Goal: Book appointment/travel/reservation

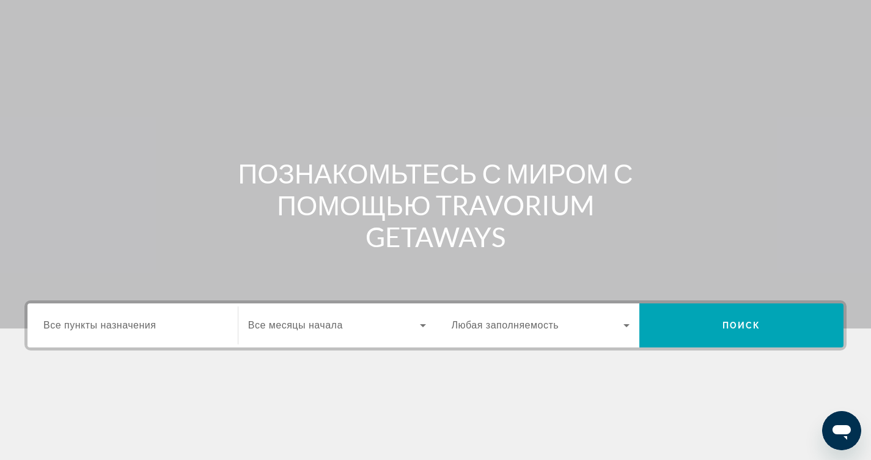
scroll to position [183, 0]
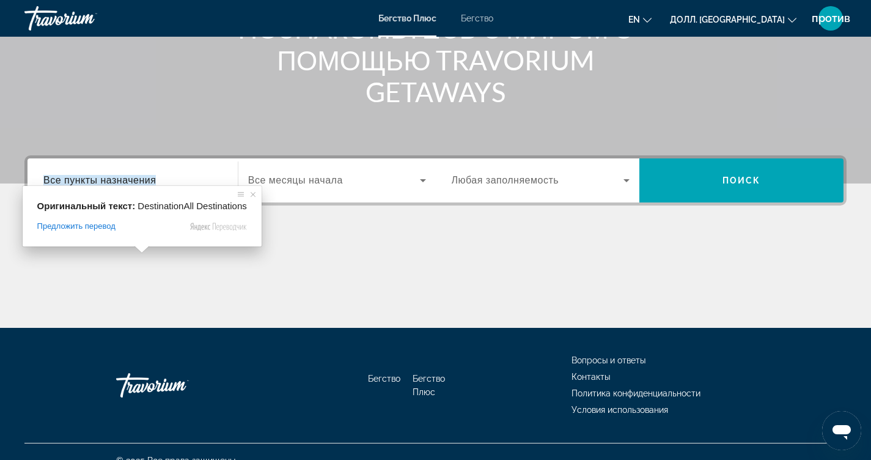
click at [134, 180] on ya-tr-span "Все пункты назначения" at bounding box center [99, 180] width 112 height 10
click at [134, 180] on input "Пункт назначения Все пункты назначения" at bounding box center [132, 181] width 178 height 15
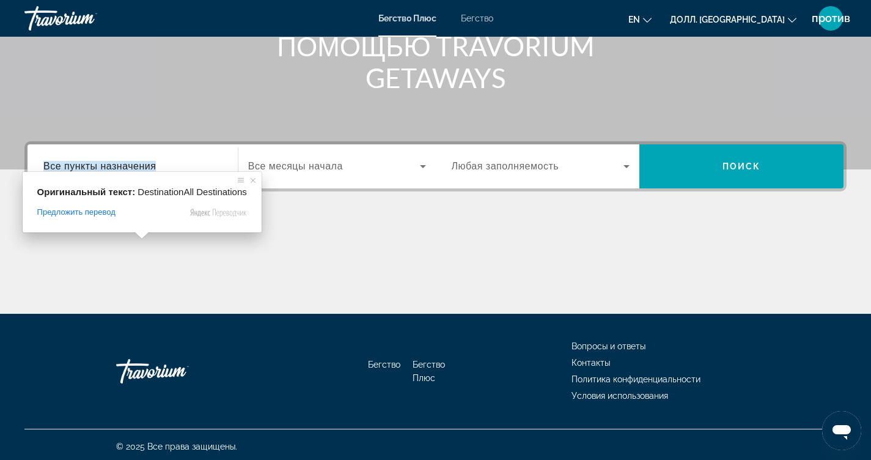
scroll to position [201, 0]
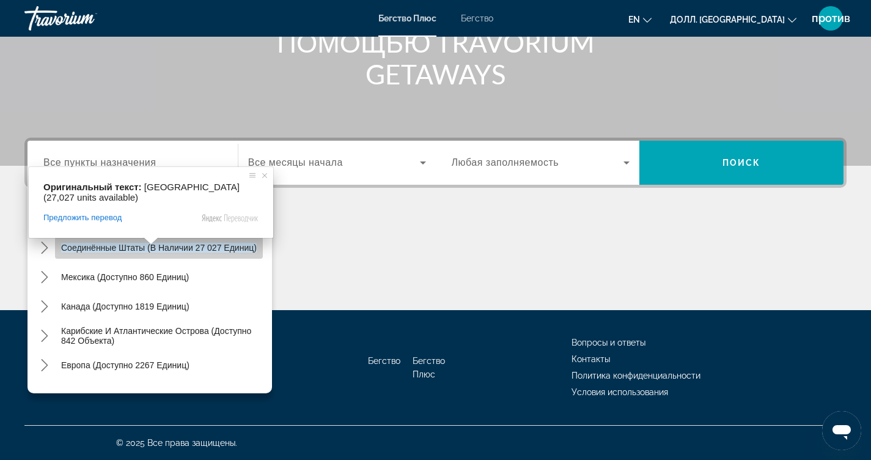
click at [123, 246] on ya-tr-span "Соединённые Штаты (в наличии 27 027 единиц)" at bounding box center [159, 248] width 196 height 10
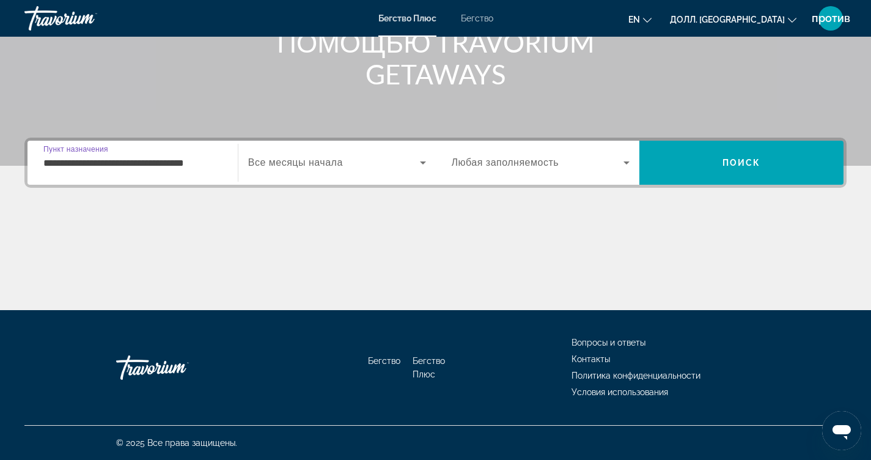
click at [113, 162] on input "**********" at bounding box center [132, 163] width 178 height 15
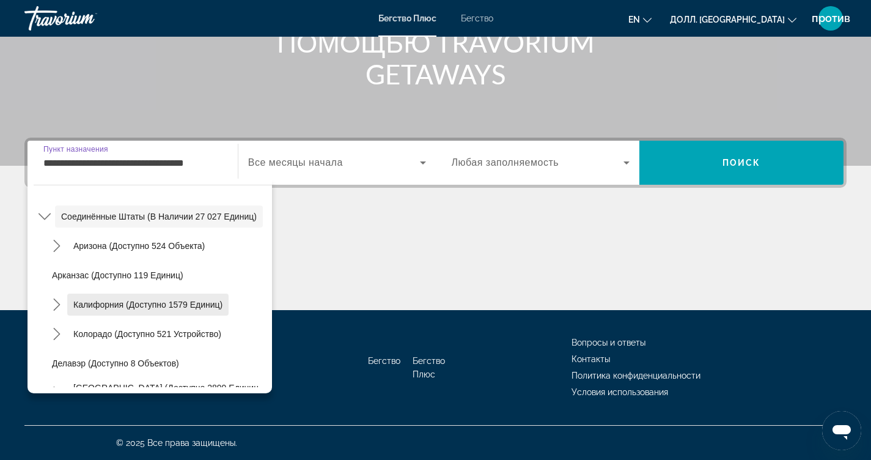
scroll to position [122, 0]
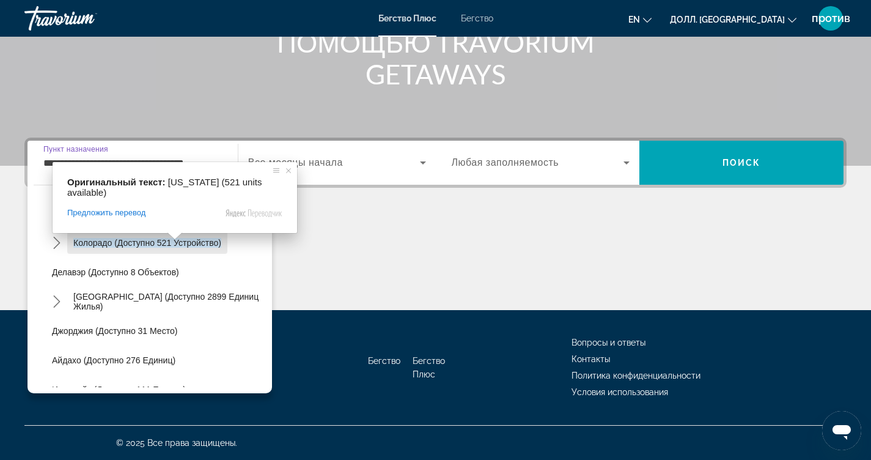
click at [160, 244] on ya-tr-span "Колорадо (доступно 521 устройство)" at bounding box center [147, 243] width 148 height 10
type input "**********"
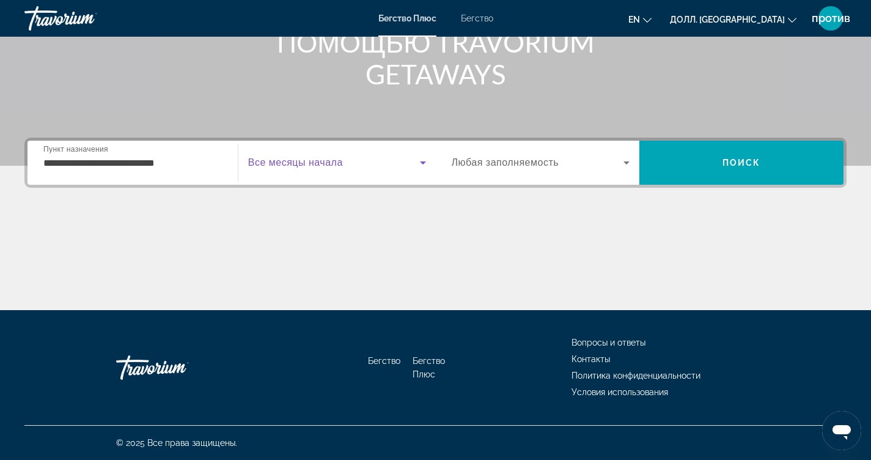
click at [424, 161] on icon "Виджет поиска" at bounding box center [423, 162] width 15 height 15
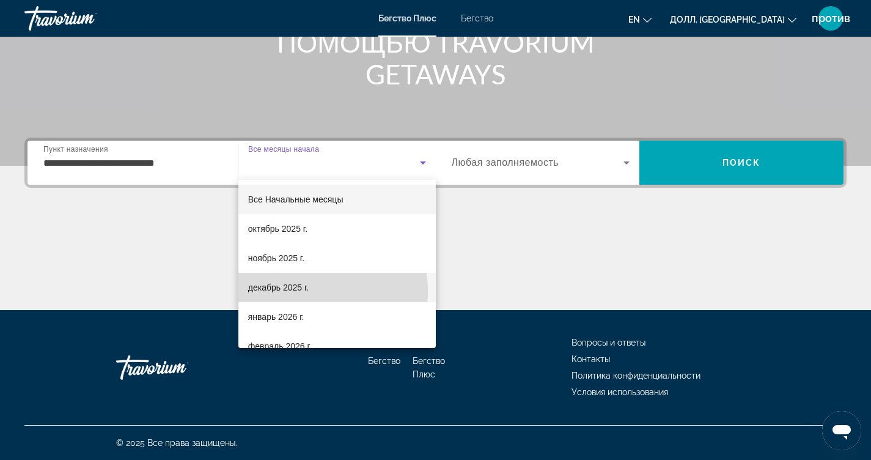
click at [308, 291] on ya-tr-span "декабрь 2025 г." at bounding box center [278, 287] width 61 height 10
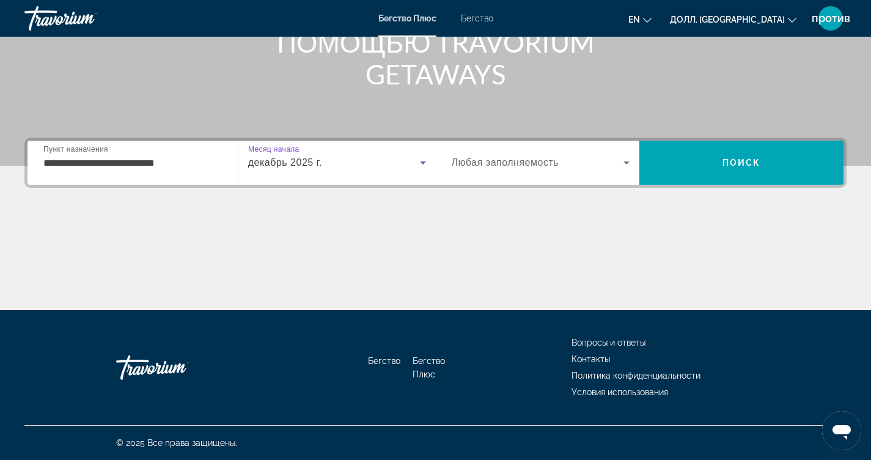
click at [625, 160] on icon "Виджет поиска" at bounding box center [626, 162] width 15 height 15
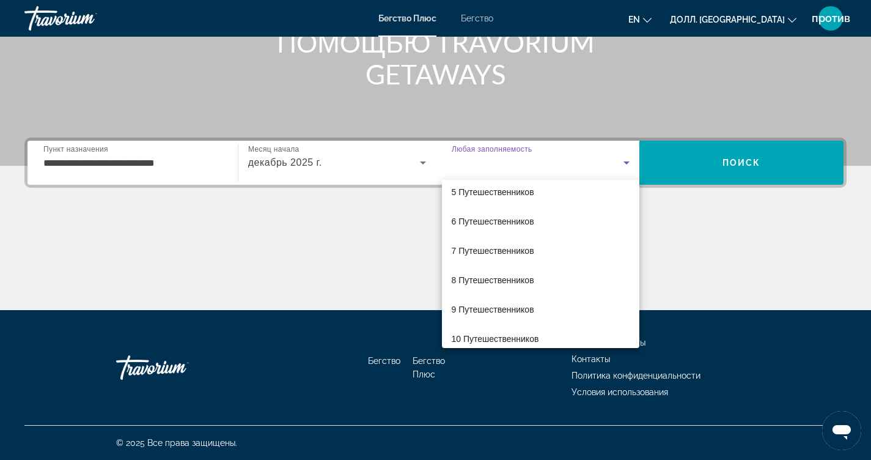
scroll to position [135, 0]
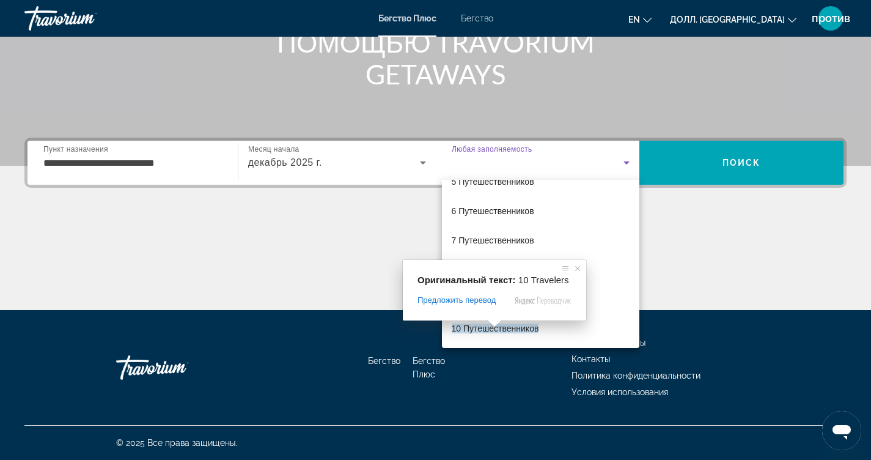
click at [494, 324] on span at bounding box center [495, 323] width 16 height 7
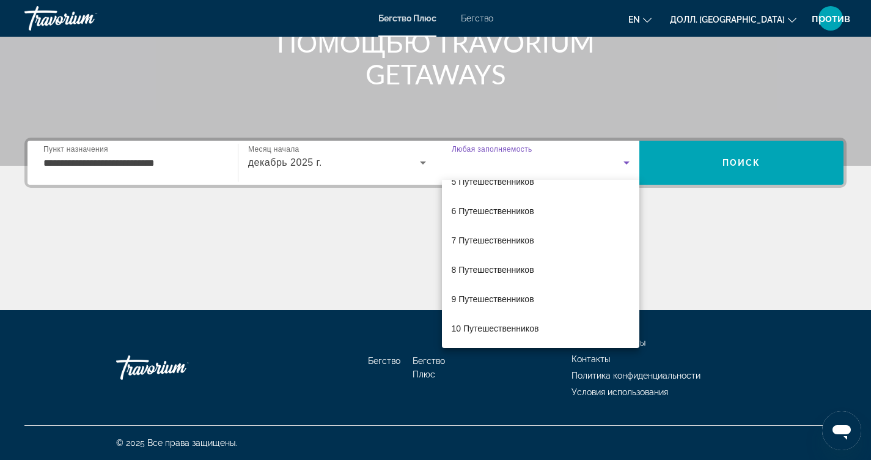
click at [745, 228] on div at bounding box center [435, 230] width 871 height 460
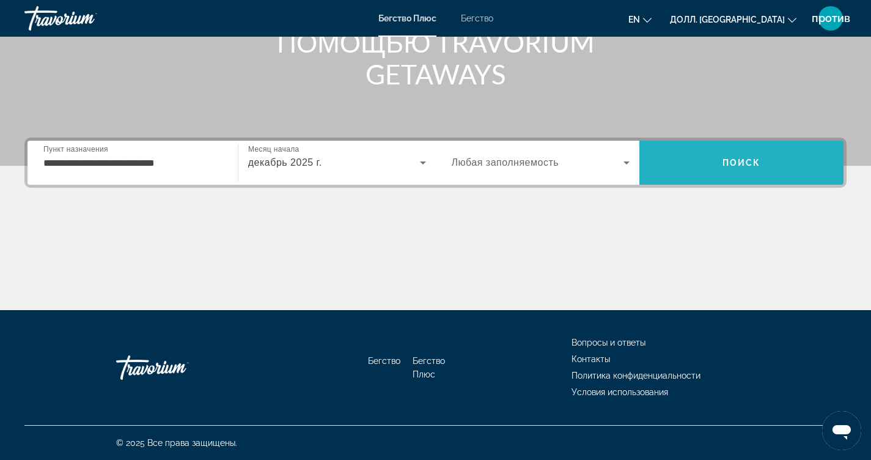
click at [743, 164] on span "Поиск" at bounding box center [741, 163] width 39 height 10
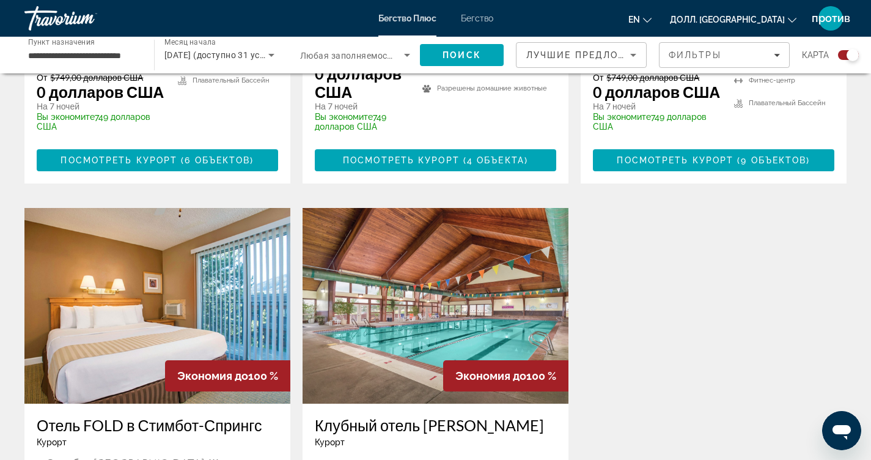
scroll to position [1248, 0]
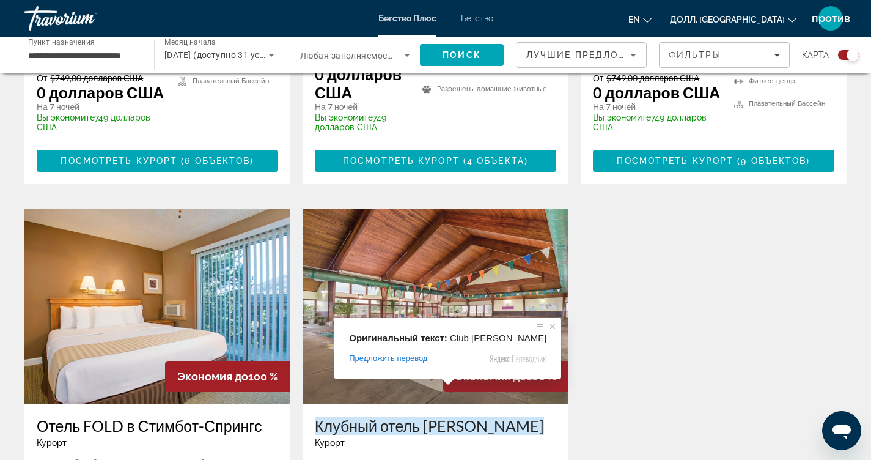
click at [464, 416] on ya-tr-span "Клубный отель [PERSON_NAME]" at bounding box center [429, 425] width 229 height 18
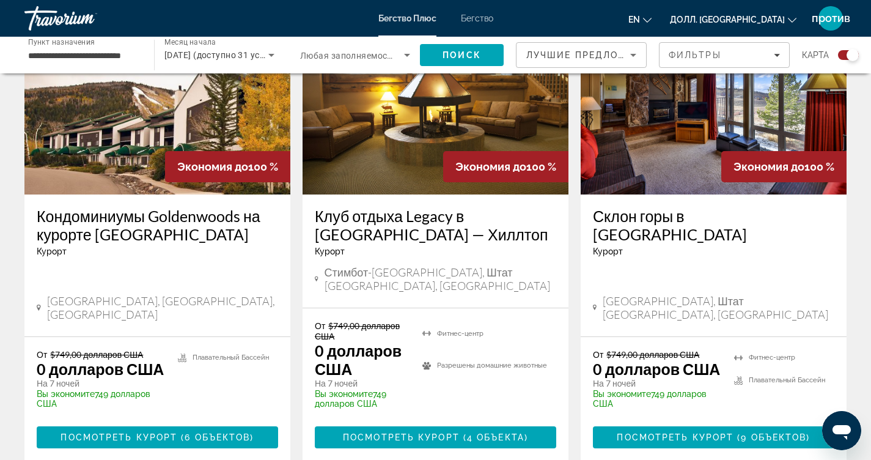
scroll to position [978, 0]
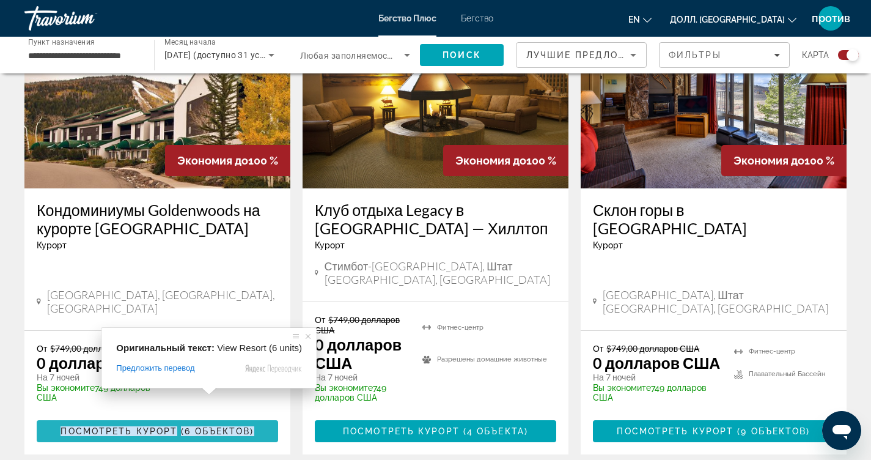
click at [161, 426] on ya-tr-span "Посмотреть курорт" at bounding box center [119, 431] width 117 height 10
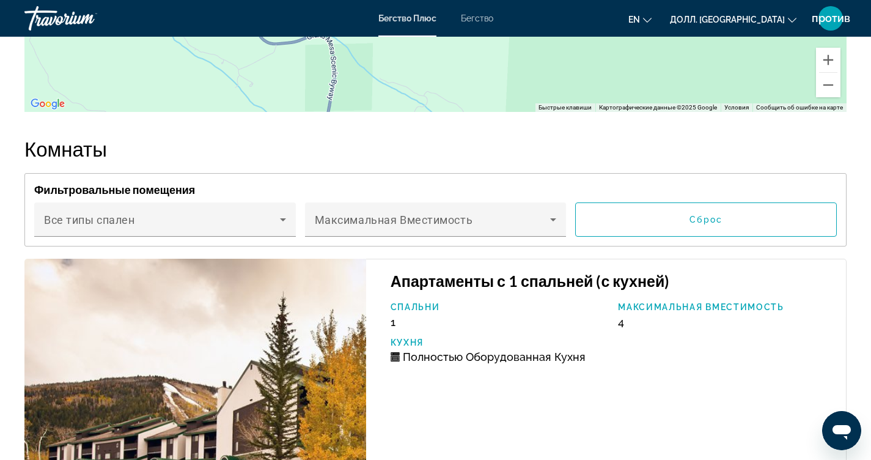
scroll to position [2322, 0]
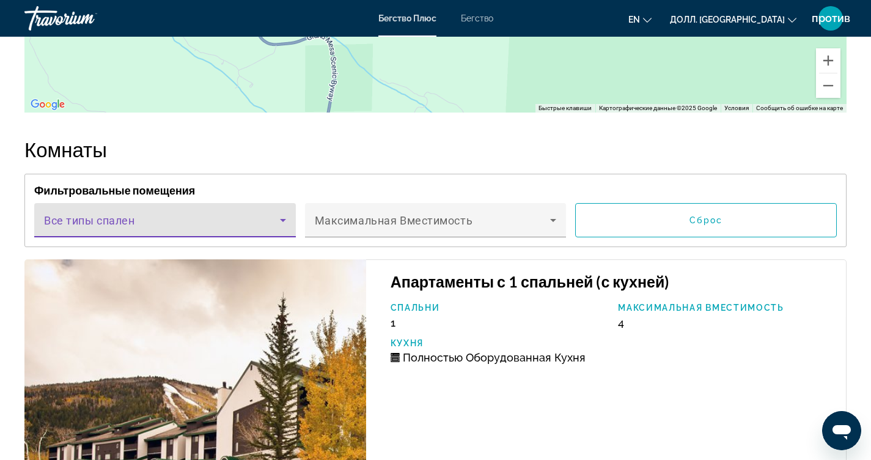
click at [285, 219] on icon "Основное содержание" at bounding box center [283, 220] width 15 height 15
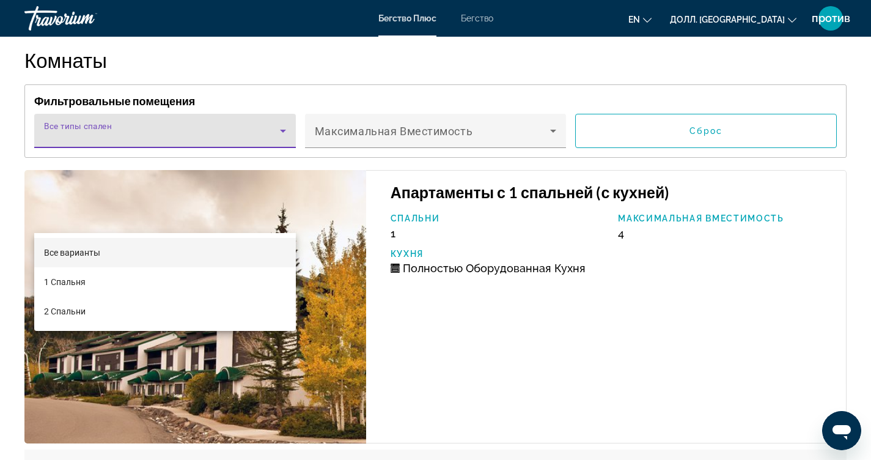
scroll to position [2445, 0]
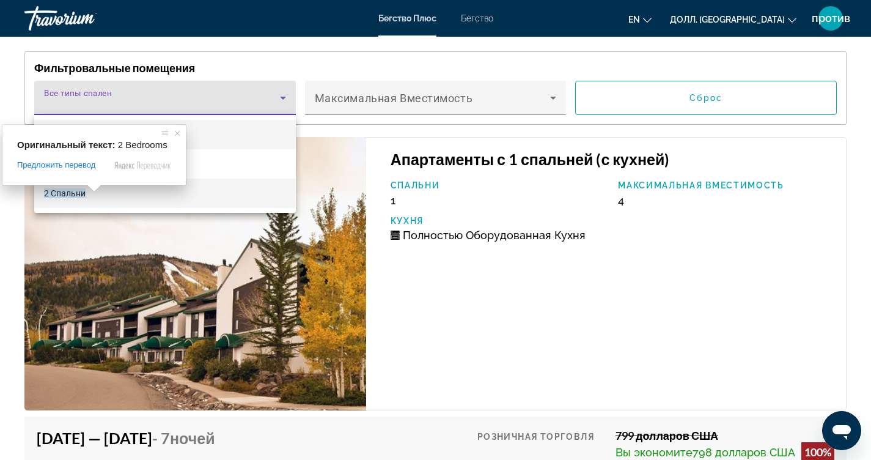
click at [68, 195] on ya-tr-span "2 Спальни" at bounding box center [65, 193] width 42 height 10
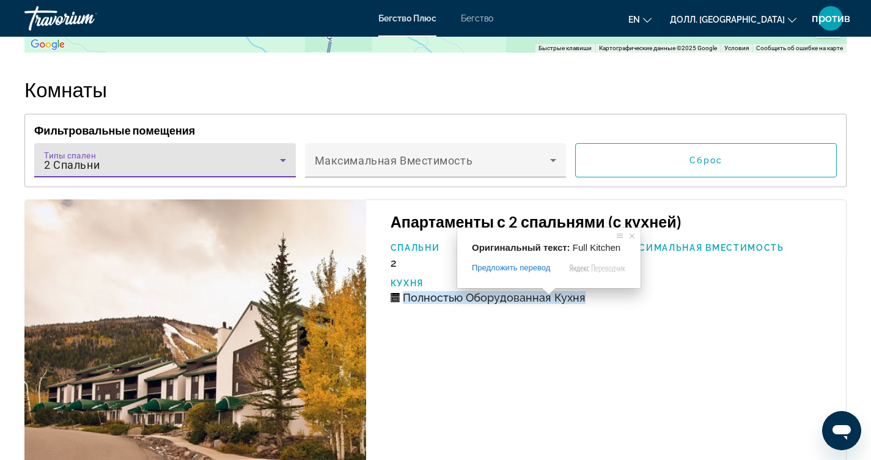
scroll to position [2384, 0]
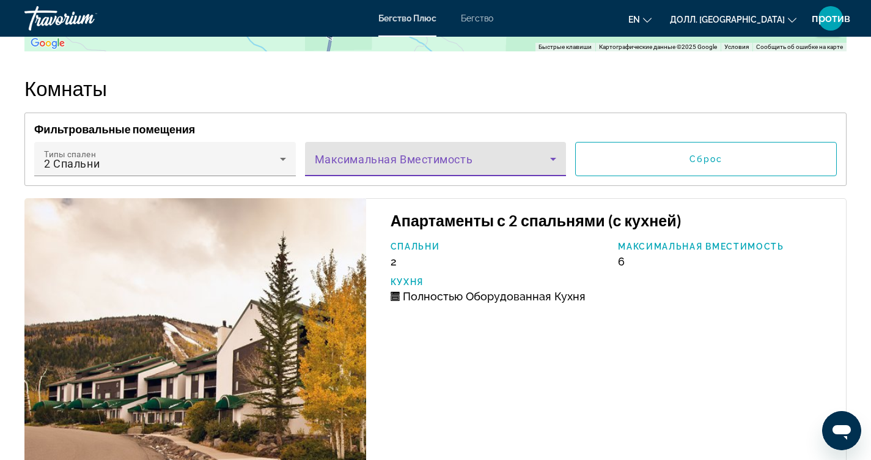
click at [556, 156] on icon "Основное содержание" at bounding box center [553, 159] width 15 height 15
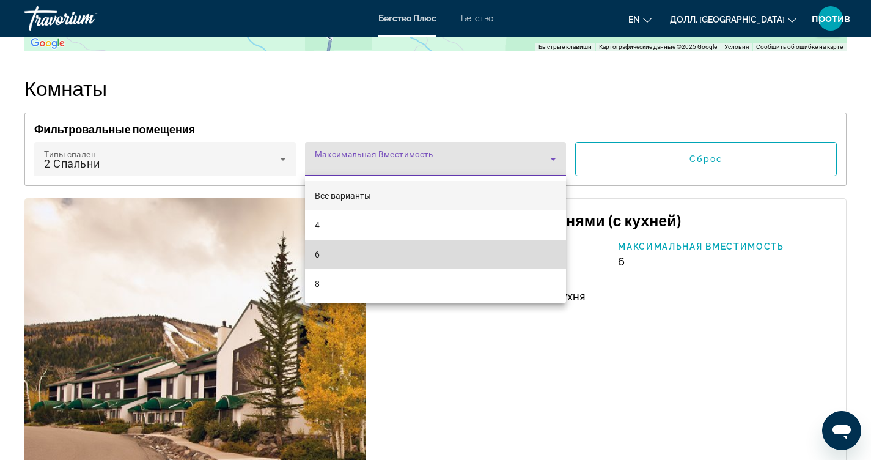
click at [348, 252] on mat-option "6" at bounding box center [436, 254] width 262 height 29
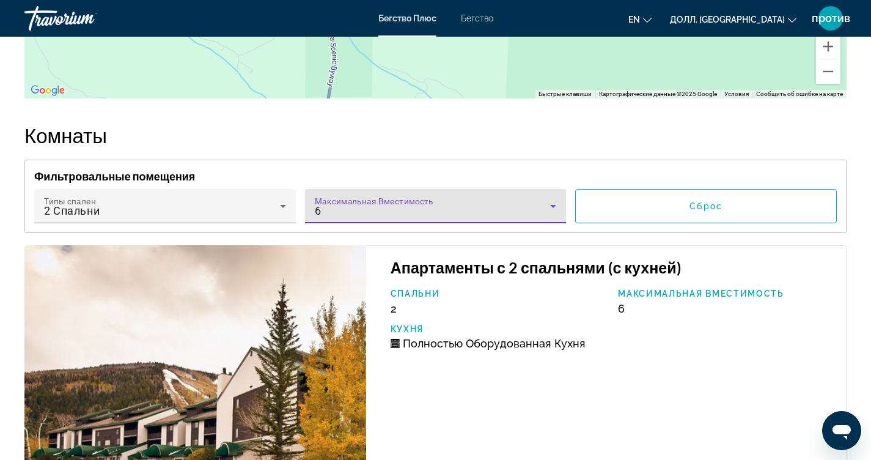
scroll to position [2315, 0]
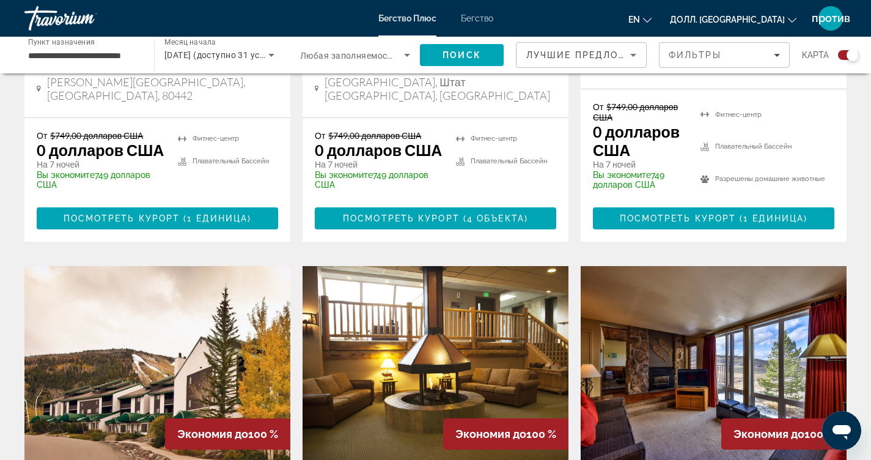
scroll to position [672, 0]
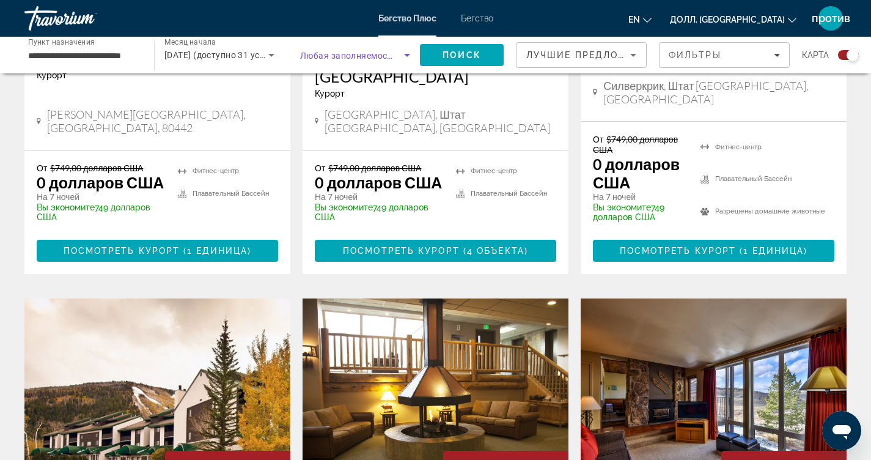
click at [408, 56] on icon "Виджет поиска" at bounding box center [407, 55] width 6 height 3
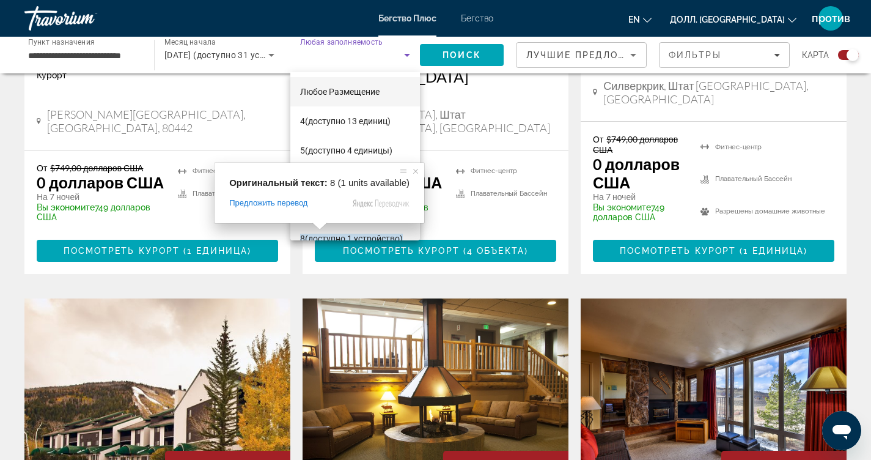
click at [336, 233] on ya-tr-span "(доступно 1 устройство)" at bounding box center [354, 238] width 98 height 10
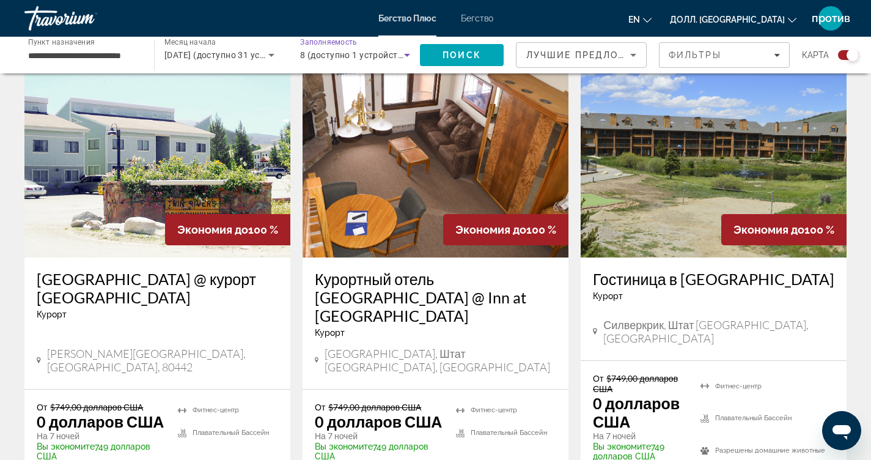
scroll to position [428, 0]
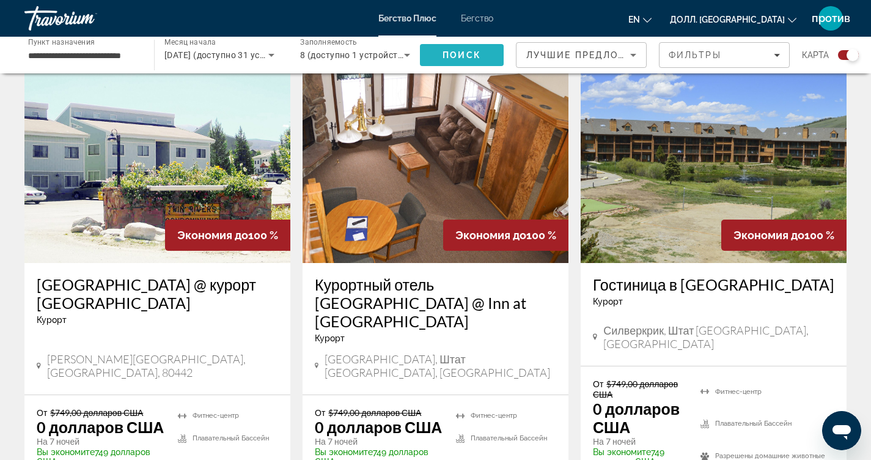
click at [458, 56] on span "Поиск" at bounding box center [461, 55] width 39 height 10
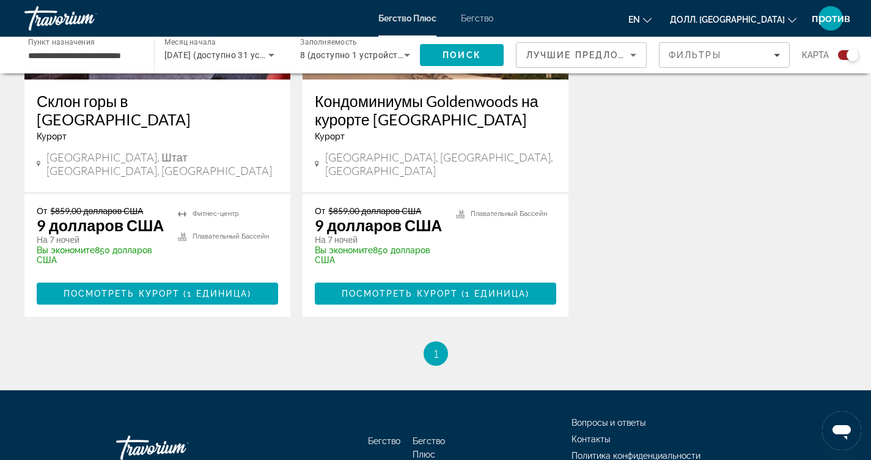
scroll to position [550, 0]
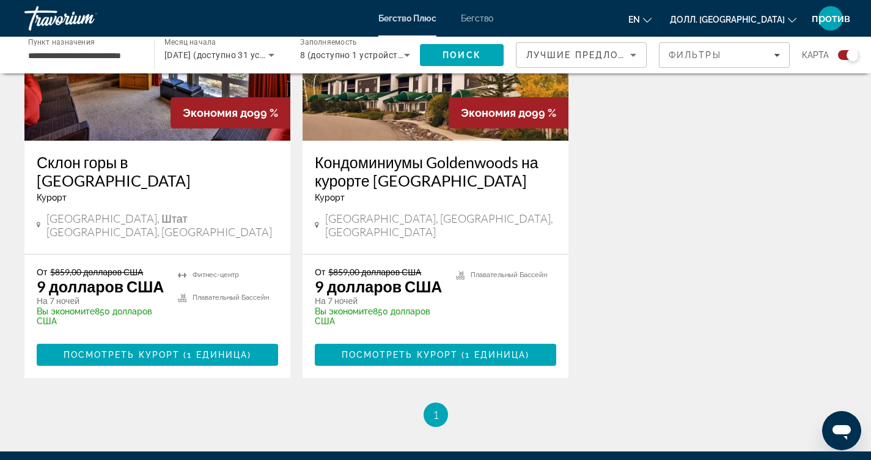
click at [438, 408] on ya-tr-span "1" at bounding box center [436, 414] width 6 height 13
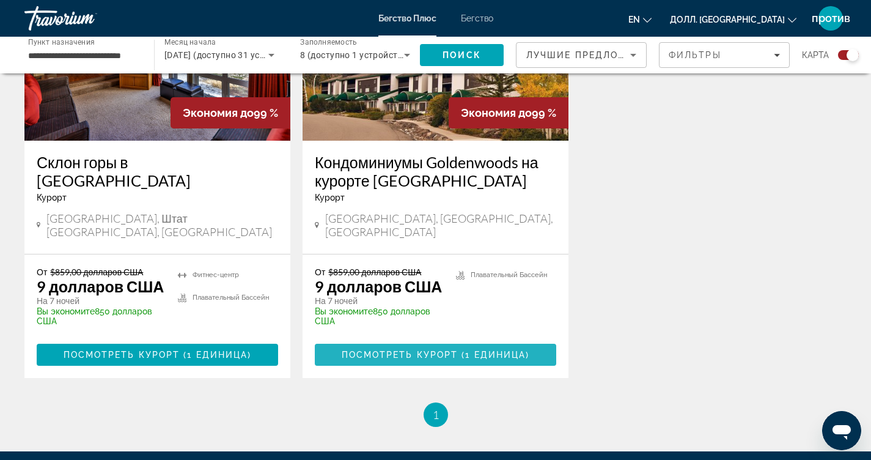
click at [408, 350] on span "Посмотреть курорт" at bounding box center [400, 355] width 117 height 10
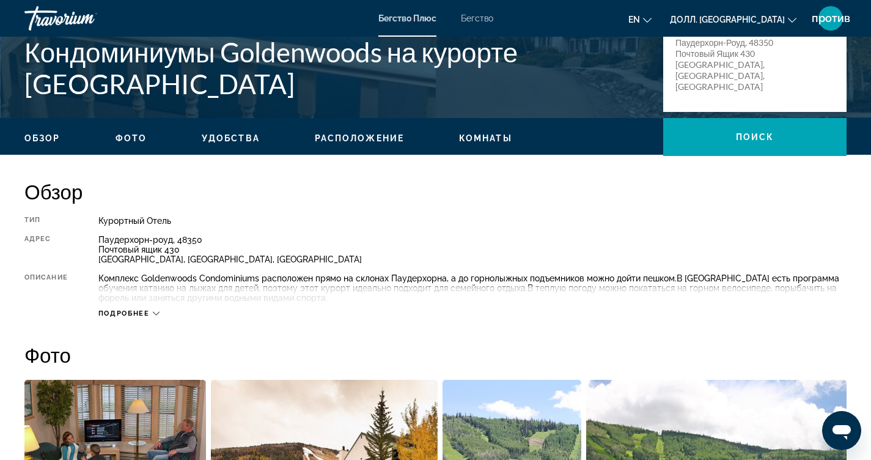
scroll to position [274, 0]
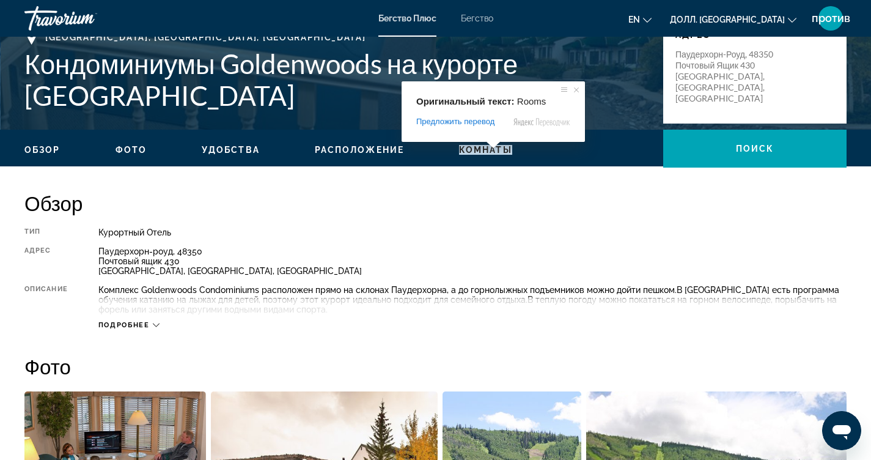
click at [487, 149] on span at bounding box center [493, 144] width 16 height 7
click at [484, 152] on ya-tr-span "Комнаты" at bounding box center [485, 150] width 53 height 10
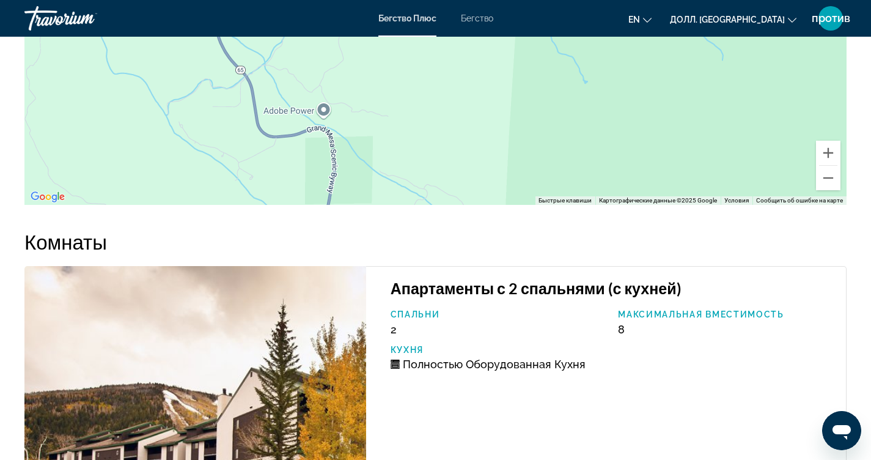
scroll to position [2230, 0]
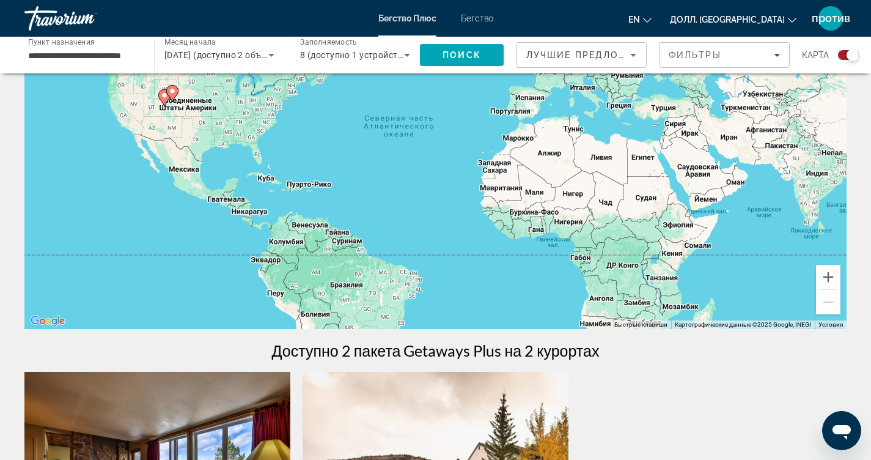
scroll to position [122, 0]
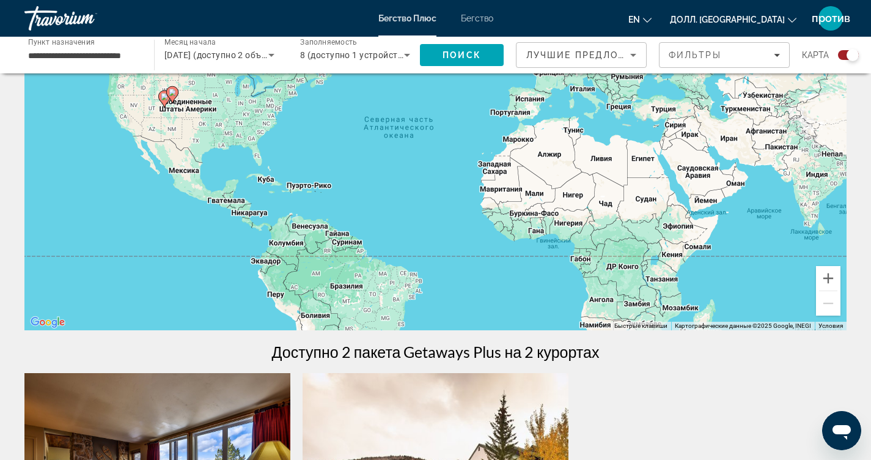
click at [409, 53] on icon "Виджет поиска" at bounding box center [407, 55] width 15 height 15
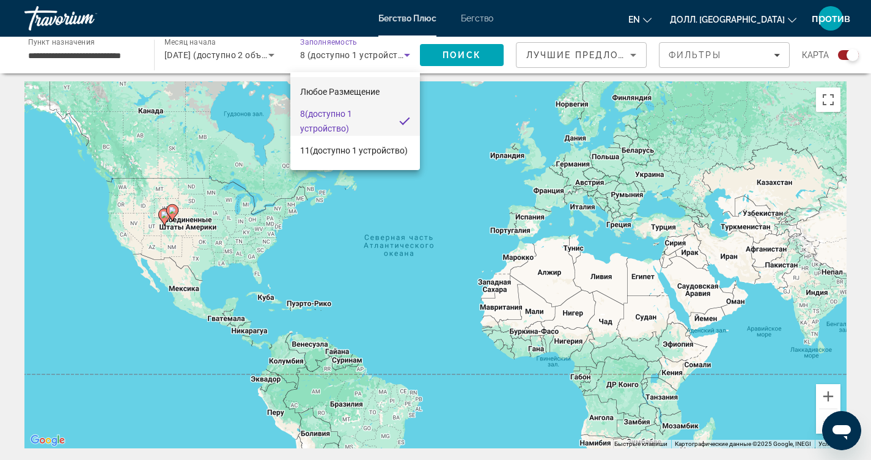
scroll to position [0, 0]
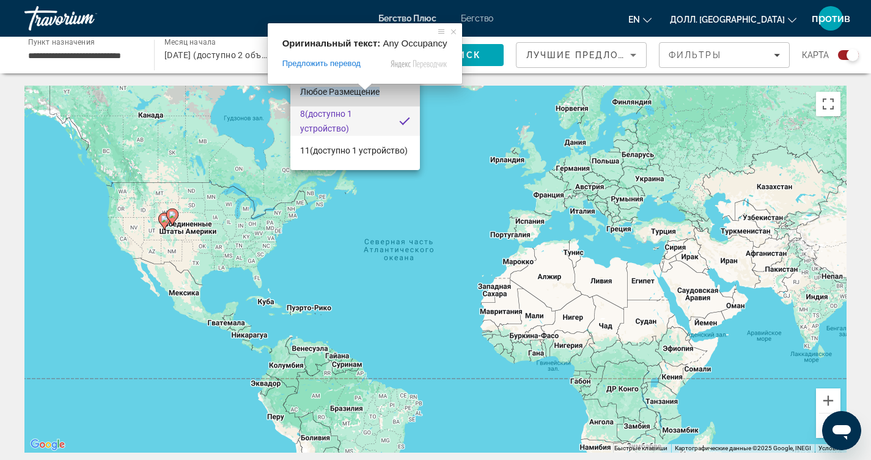
click at [375, 89] on ya-tr-span "Любое Размещение" at bounding box center [339, 92] width 79 height 10
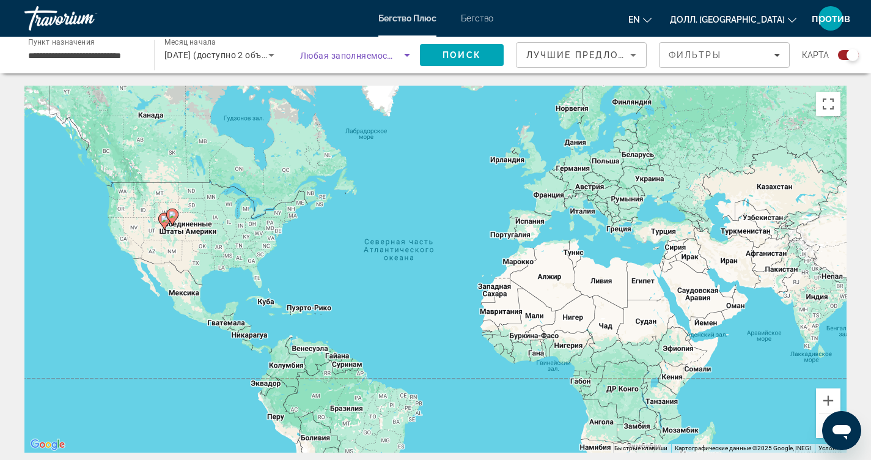
click at [409, 54] on icon "Виджет поиска" at bounding box center [407, 55] width 6 height 3
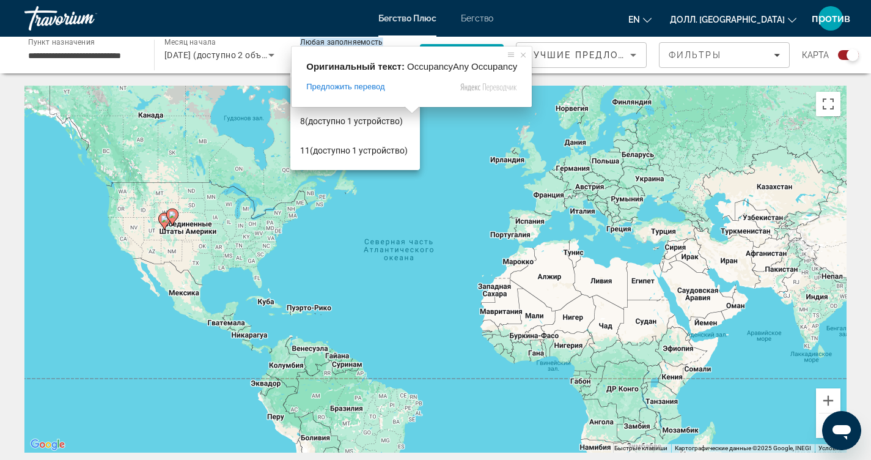
click at [279, 156] on div at bounding box center [435, 230] width 871 height 460
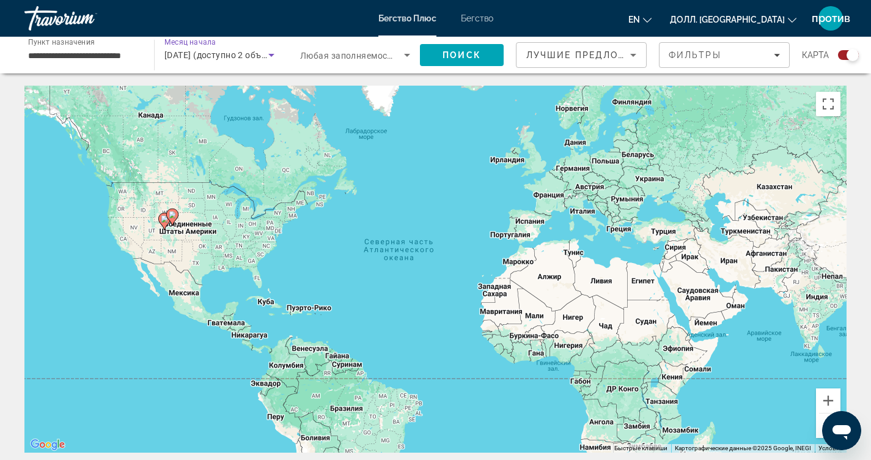
click at [274, 54] on icon "Виджет поиска" at bounding box center [271, 55] width 6 height 3
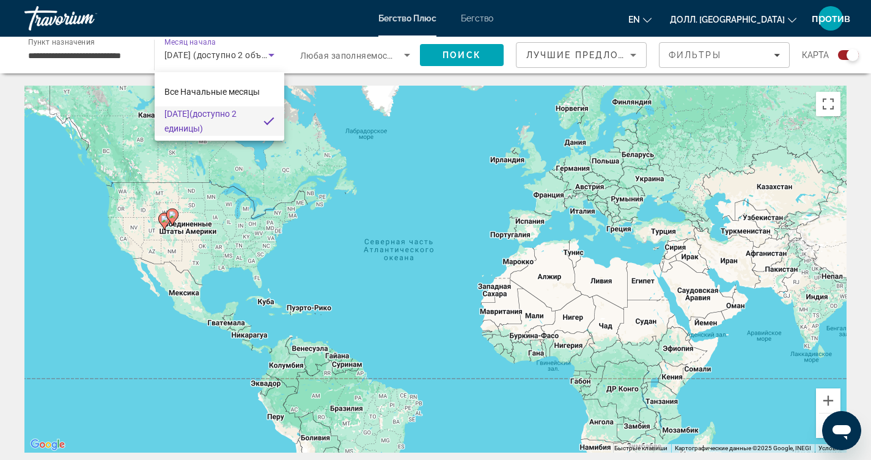
click at [92, 61] on div at bounding box center [435, 230] width 871 height 460
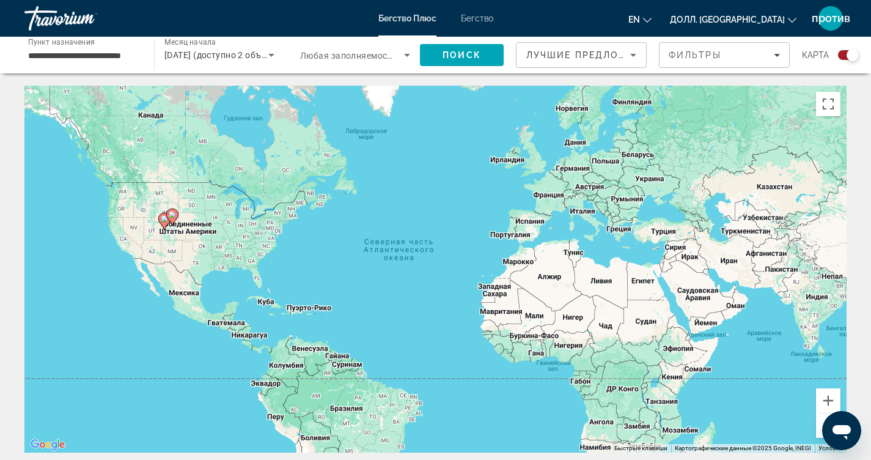
click at [457, 221] on div "Чтобы активировать перетаскивание с помощью клавиатуры, нажмите Alt + Enter. По…" at bounding box center [435, 269] width 822 height 367
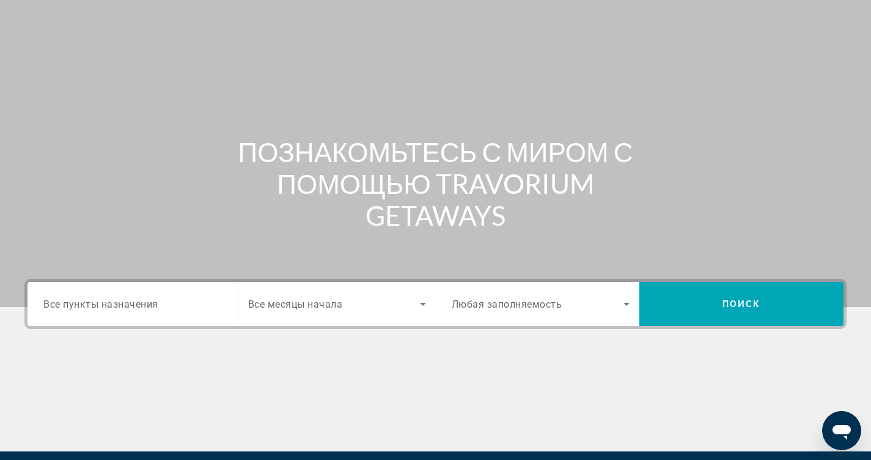
scroll to position [183, 0]
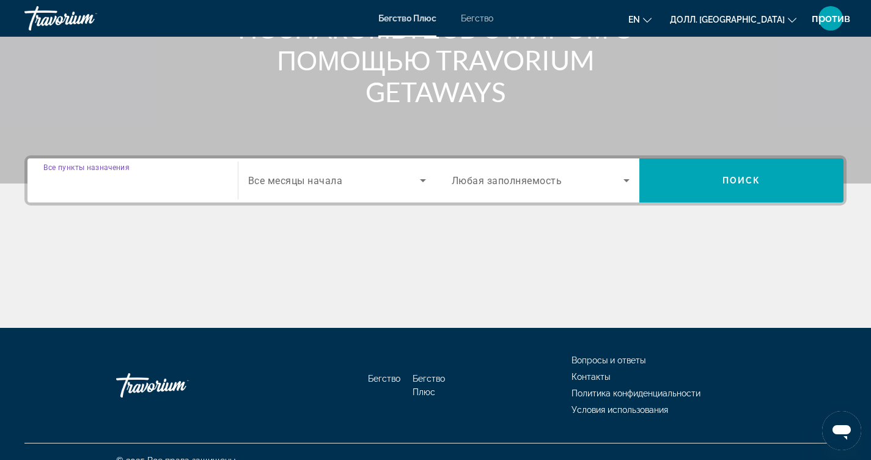
click at [166, 178] on input "Пункт назначения Все пункты назначения" at bounding box center [132, 181] width 178 height 15
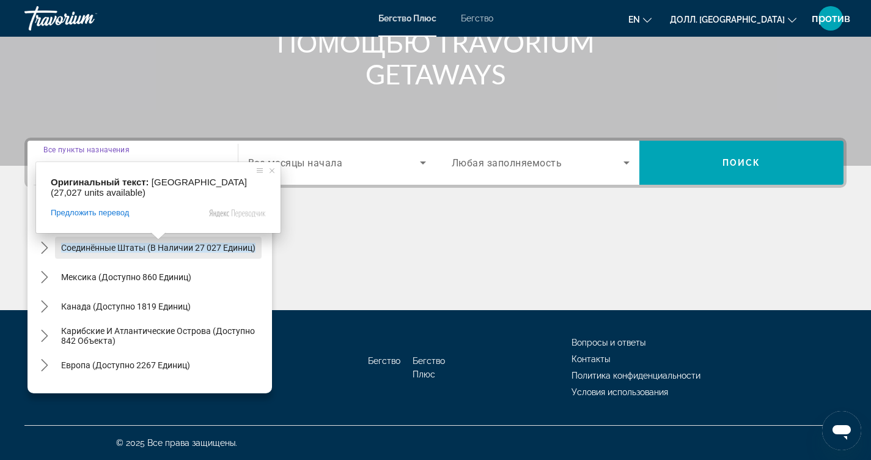
click at [157, 246] on ya-tr-span "Соединённые Штаты (в наличии 27 027 единиц)" at bounding box center [158, 248] width 194 height 10
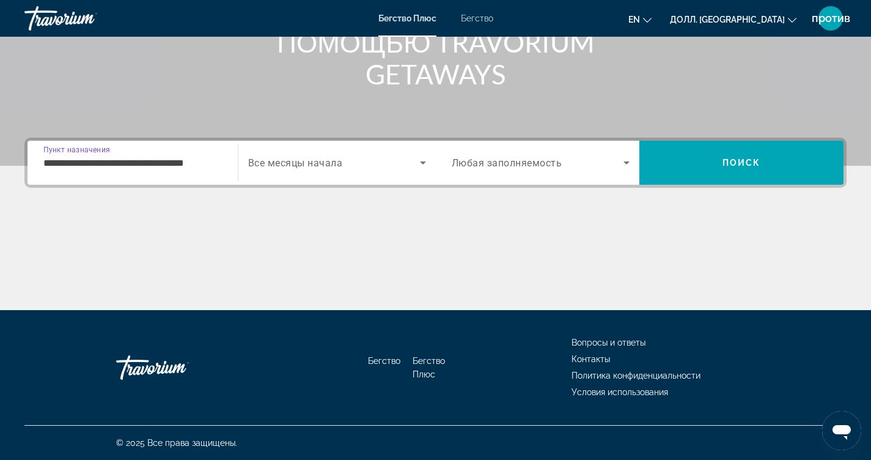
click at [166, 166] on input "**********" at bounding box center [132, 163] width 178 height 15
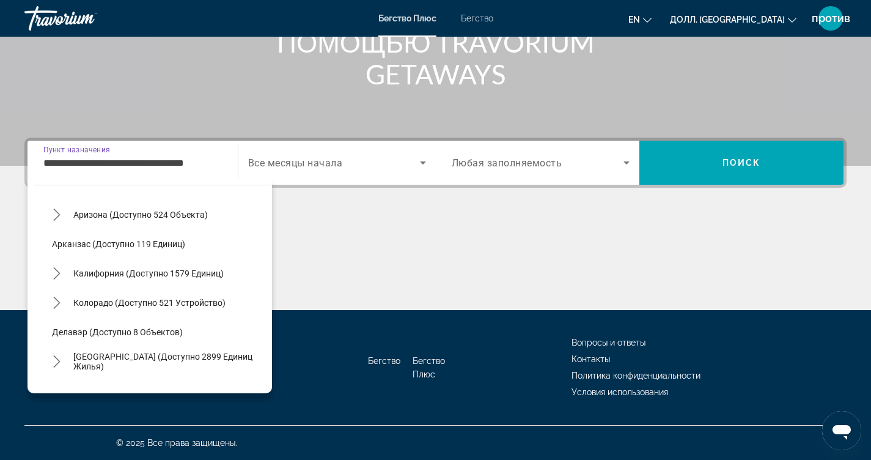
scroll to position [61, 0]
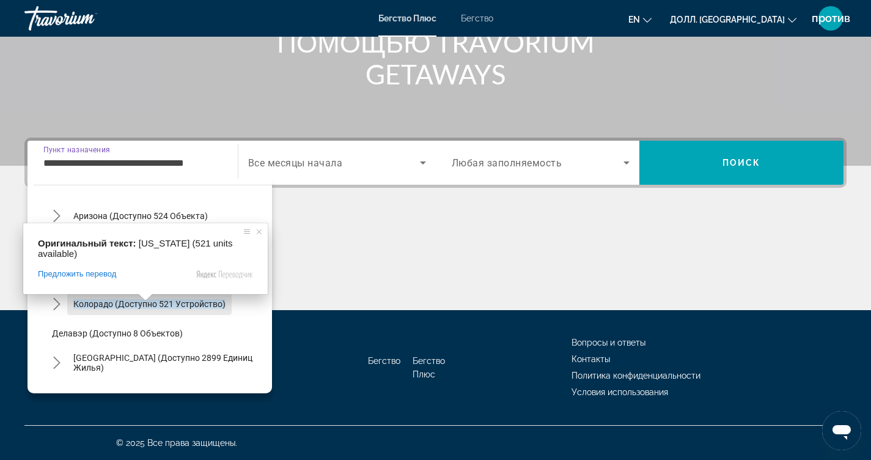
click at [122, 306] on ya-tr-span "Колорадо (доступно 521 устройство)" at bounding box center [149, 304] width 152 height 10
type input "**********"
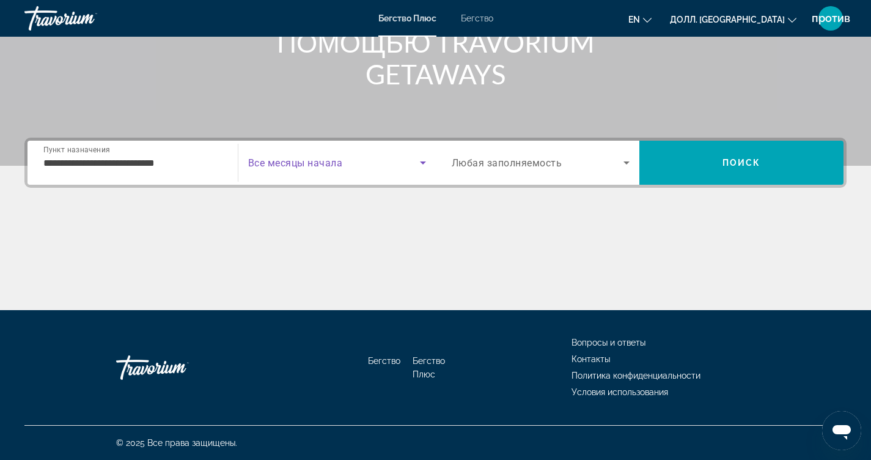
click at [423, 159] on icon "Виджет поиска" at bounding box center [423, 162] width 15 height 15
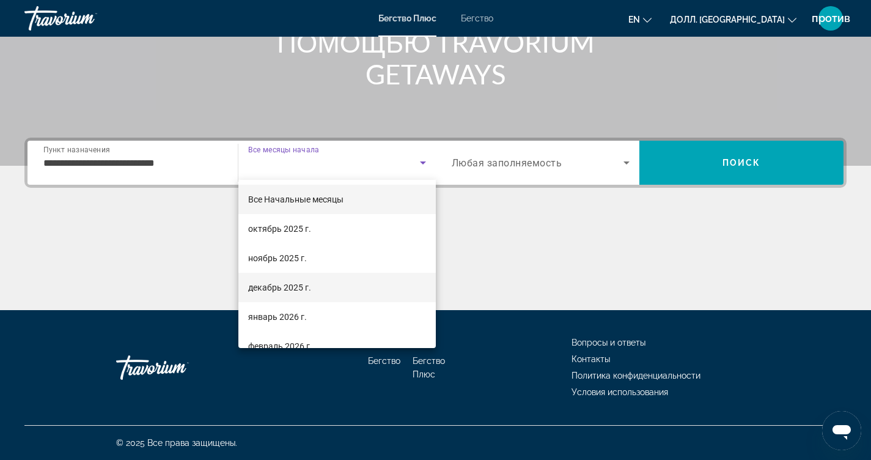
click at [312, 287] on mat-option "декабрь 2025 г." at bounding box center [336, 287] width 197 height 29
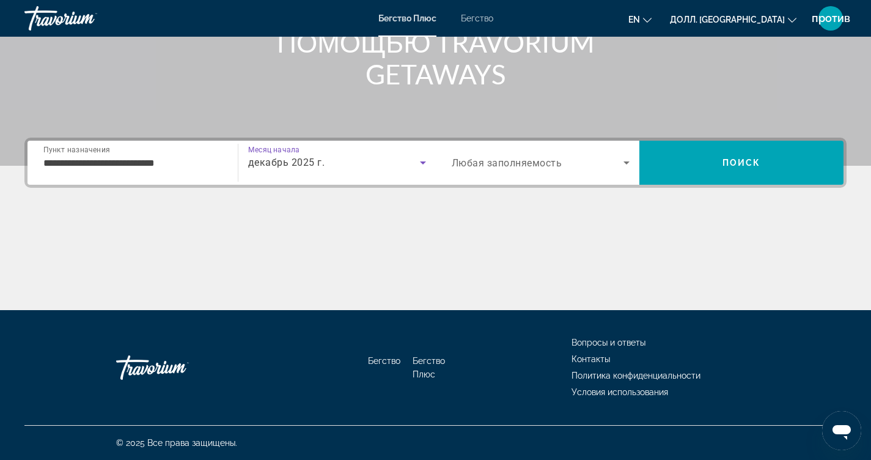
click at [628, 163] on icon "Виджет поиска" at bounding box center [626, 162] width 15 height 15
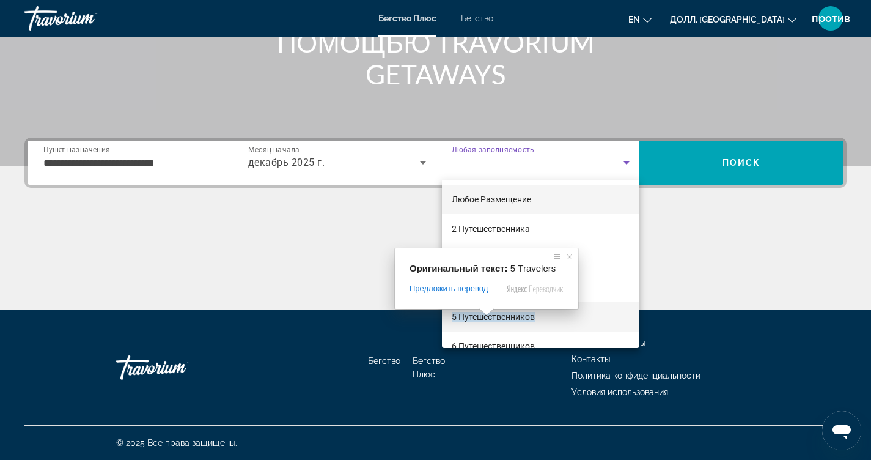
click at [511, 317] on ya-tr-span "5 Путешественников" at bounding box center [493, 317] width 83 height 10
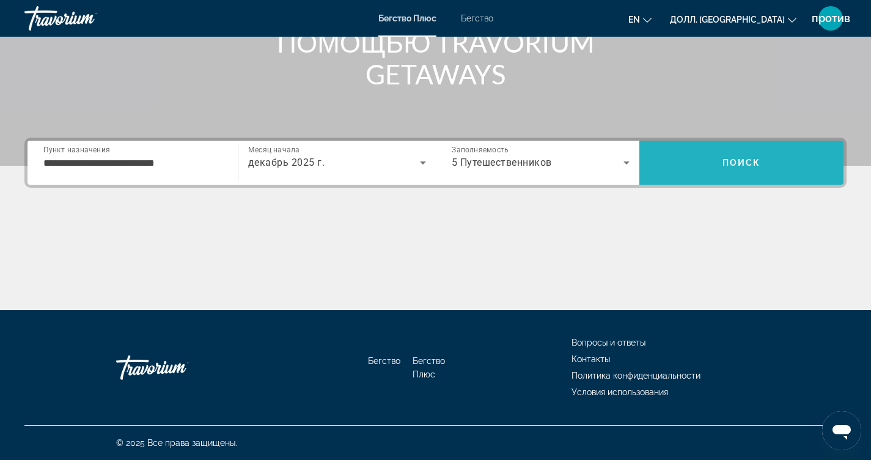
click at [732, 164] on span "Поиск" at bounding box center [741, 163] width 39 height 10
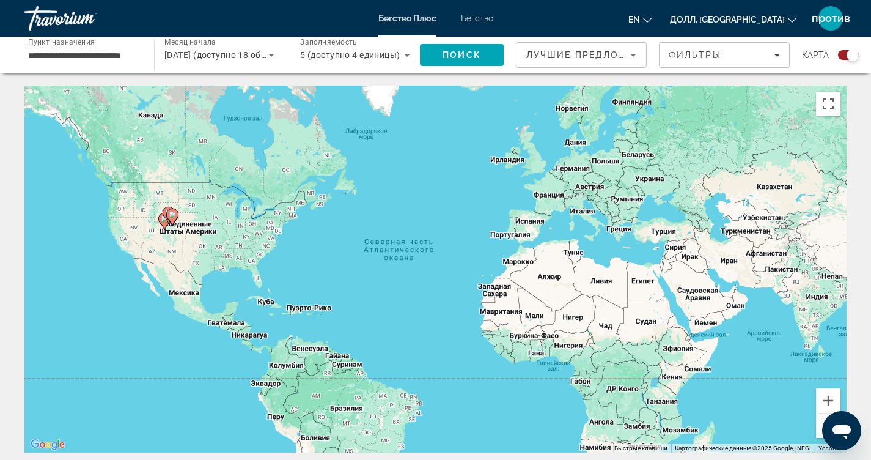
click at [481, 151] on div "Чтобы активировать перетаскивание с помощью клавиатуры, нажмите Alt + Enter. По…" at bounding box center [435, 269] width 822 height 367
click at [407, 54] on icon "Виджет поиска" at bounding box center [407, 55] width 6 height 3
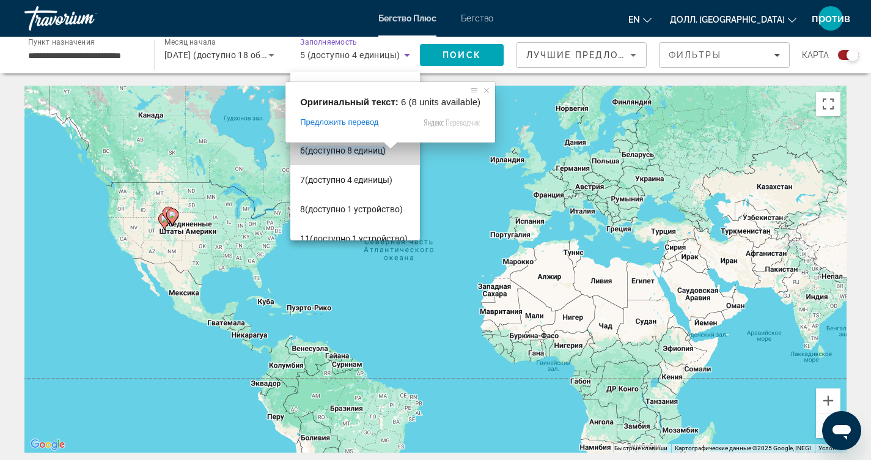
click at [373, 152] on ya-tr-span "(доступно 8 единиц)" at bounding box center [345, 150] width 81 height 10
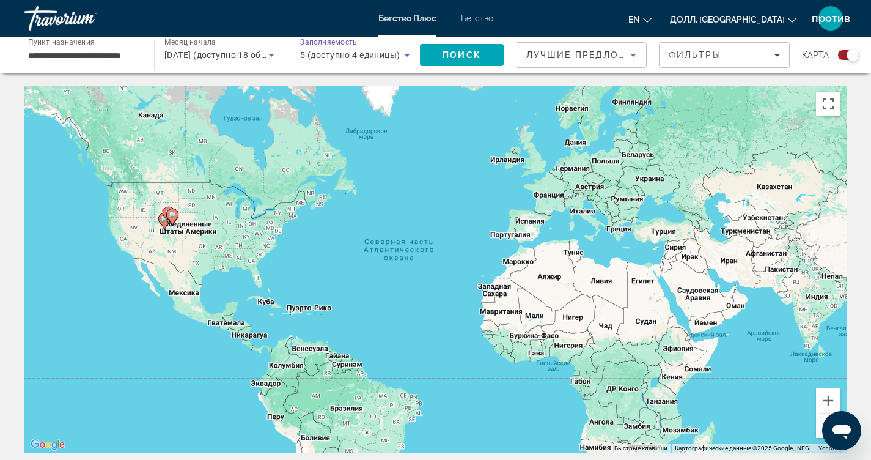
click at [408, 52] on icon "Виджет поиска" at bounding box center [407, 55] width 15 height 15
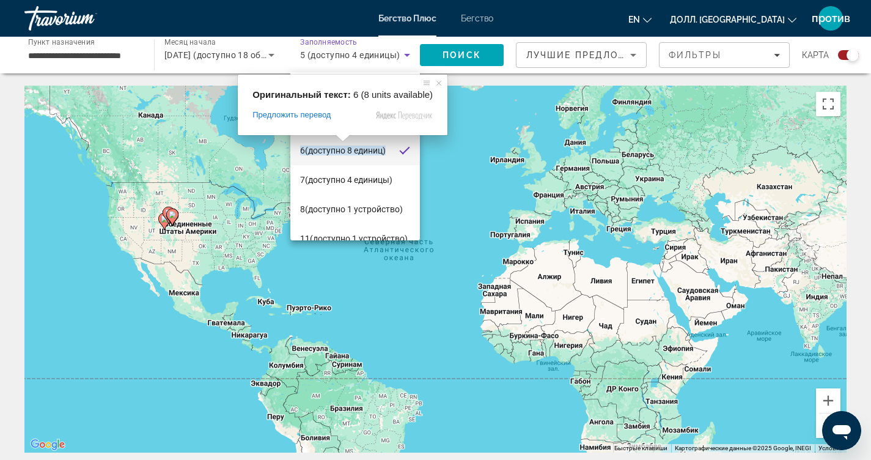
click at [337, 142] on span at bounding box center [343, 137] width 16 height 7
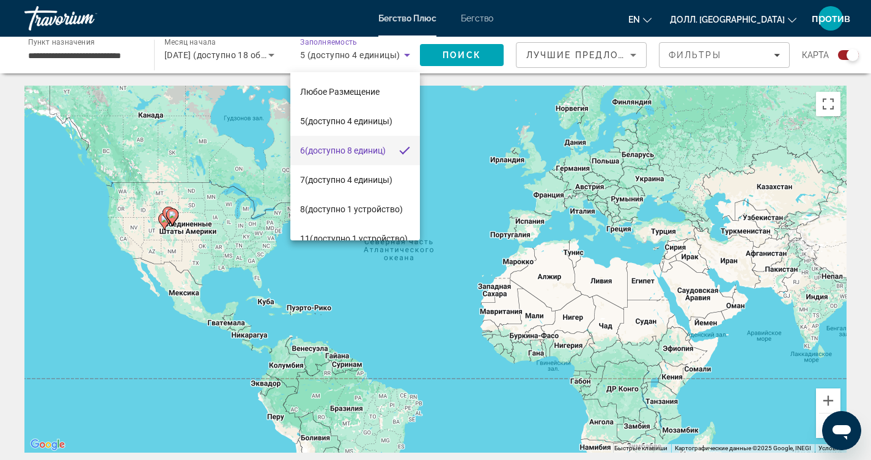
click at [491, 53] on div at bounding box center [435, 230] width 871 height 460
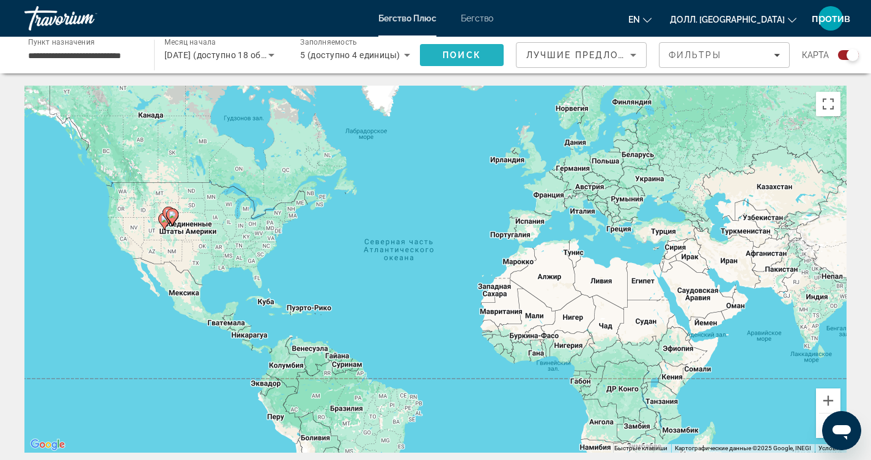
click at [473, 60] on span "Поиск" at bounding box center [462, 54] width 84 height 29
click at [831, 400] on button "Увеличить" at bounding box center [828, 400] width 24 height 24
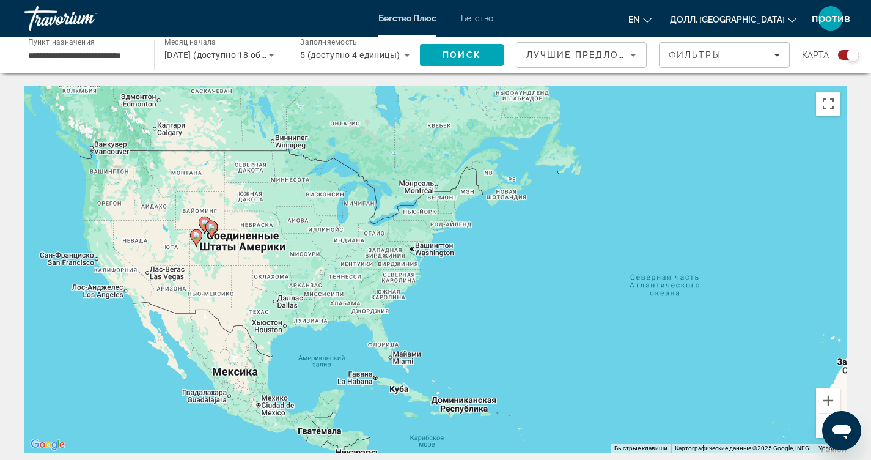
drag, startPoint x: 430, startPoint y: 329, endPoint x: 740, endPoint y: 387, distance: 314.6
click at [740, 387] on div "Чтобы активировать перетаскивание с помощью клавиатуры, нажмите Alt + Enter. По…" at bounding box center [435, 269] width 822 height 367
click at [829, 396] on button "Увеличить" at bounding box center [828, 400] width 24 height 24
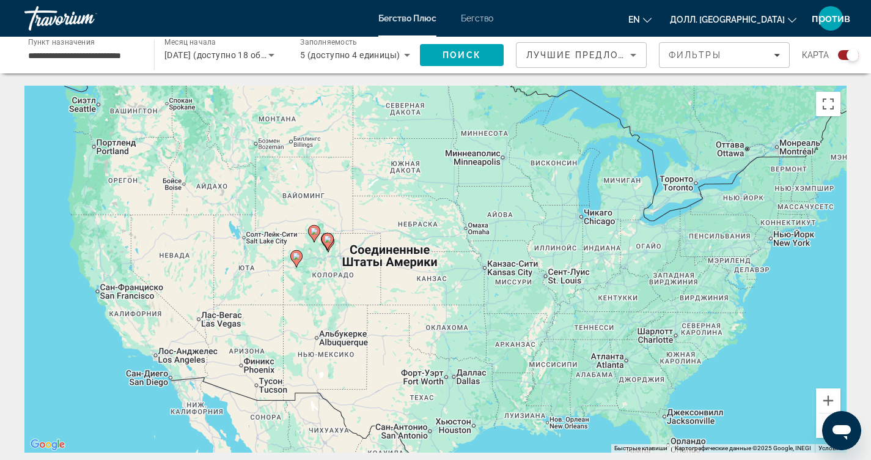
drag, startPoint x: 340, startPoint y: 286, endPoint x: 683, endPoint y: 329, distance: 345.5
click at [683, 329] on div "Чтобы активировать перетаскивание с помощью клавиатуры, нажмите Alt + Enter. По…" at bounding box center [435, 269] width 822 height 367
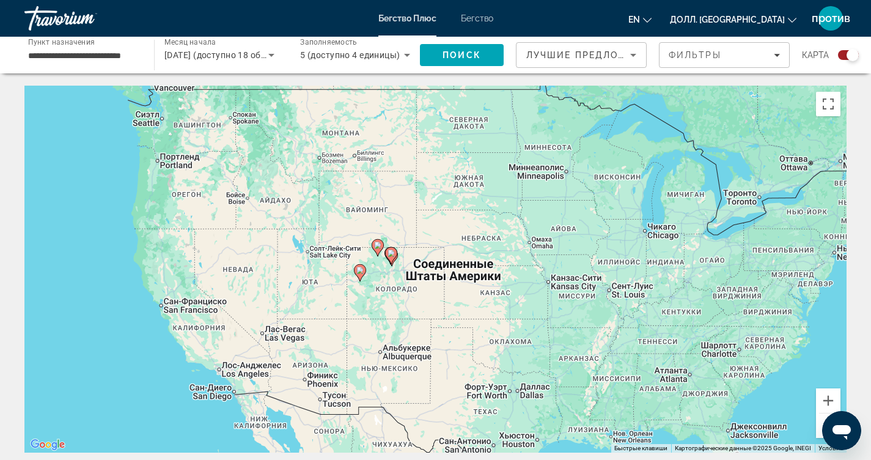
drag, startPoint x: 316, startPoint y: 271, endPoint x: 381, endPoint y: 285, distance: 66.9
click at [381, 285] on div "Чтобы активировать перетаскивание с помощью клавиатуры, нажмите Alt + Enter. По…" at bounding box center [435, 269] width 822 height 367
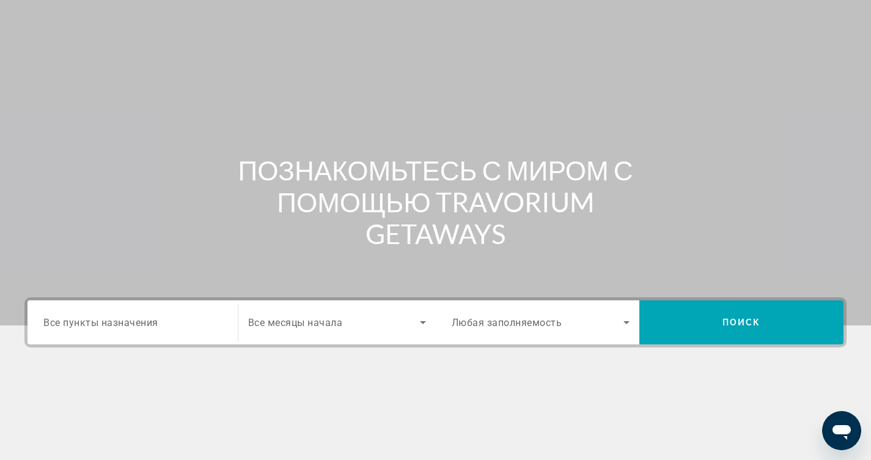
scroll to position [122, 0]
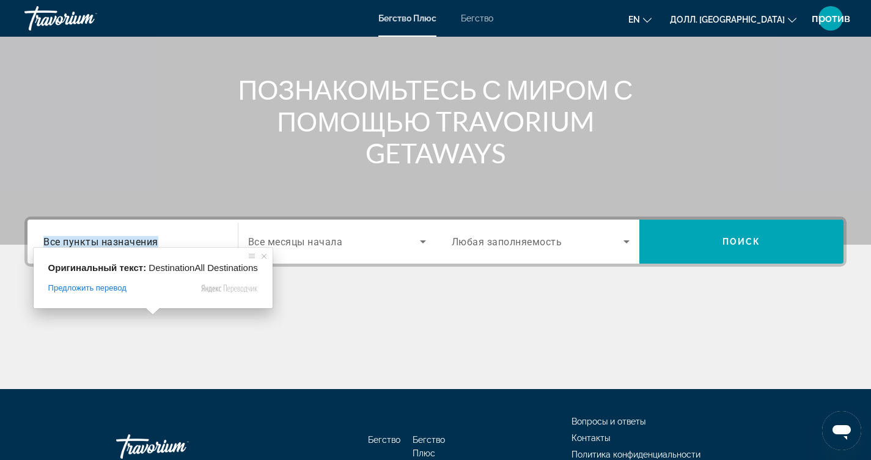
click at [153, 245] on ya-tr-span "Все пункты назначения" at bounding box center [100, 241] width 115 height 12
click at [153, 245] on input "Пункт назначения Все пункты назначения" at bounding box center [132, 242] width 178 height 15
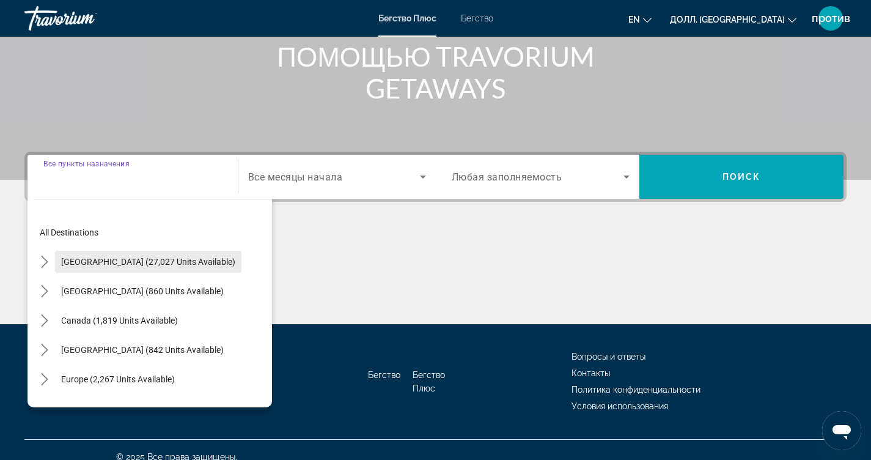
scroll to position [201, 0]
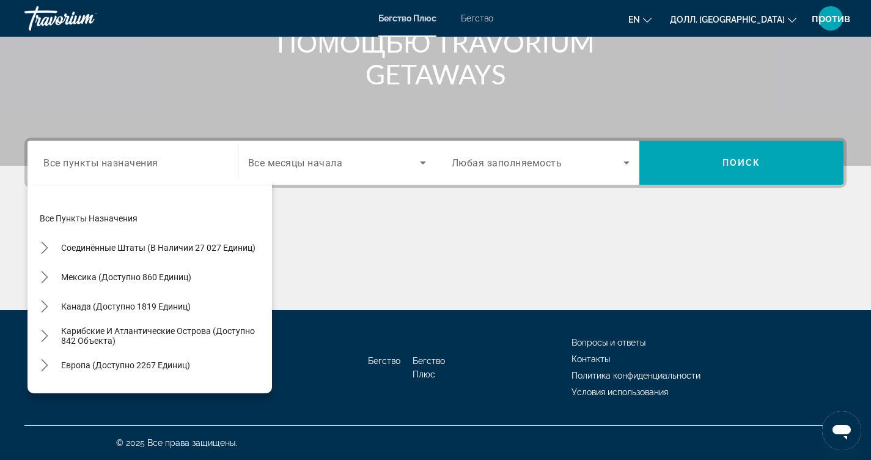
click at [180, 189] on div "Все пункты назначения Соединённые Штаты (в наличии 27 027 единиц) [GEOGRAPHIC_D…" at bounding box center [150, 285] width 244 height 215
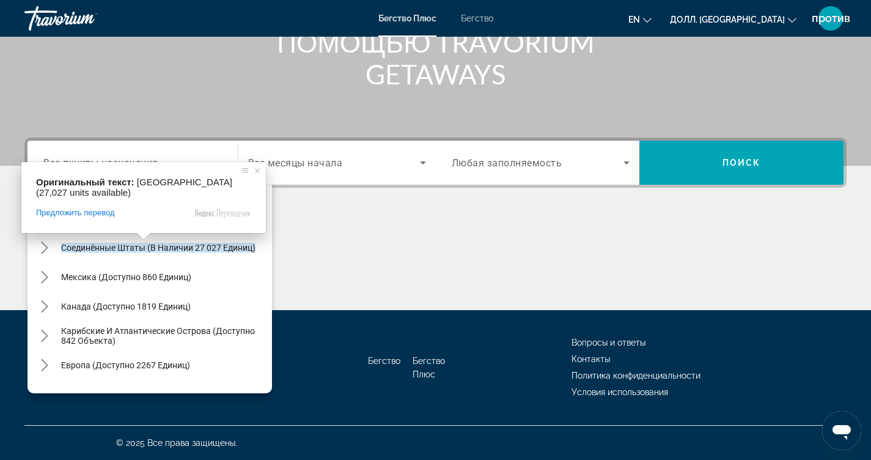
click at [141, 240] on span at bounding box center [144, 235] width 16 height 7
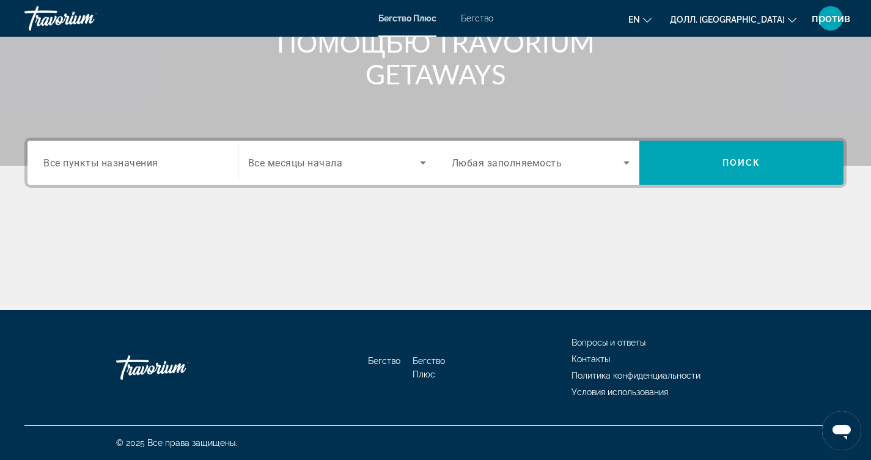
click at [422, 162] on icon "Виджет поиска" at bounding box center [423, 162] width 6 height 3
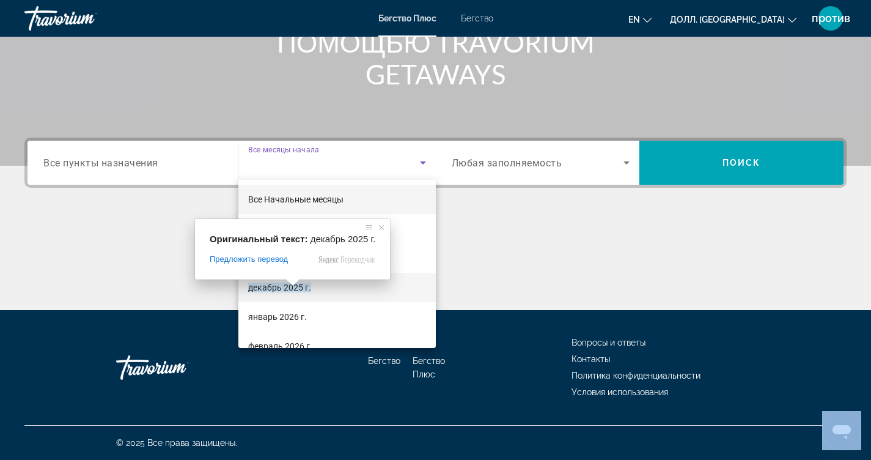
click at [299, 259] on body "Перейти к основному контенту Бегство Плюс Бегство en English Español Français I…" at bounding box center [435, 29] width 871 height 460
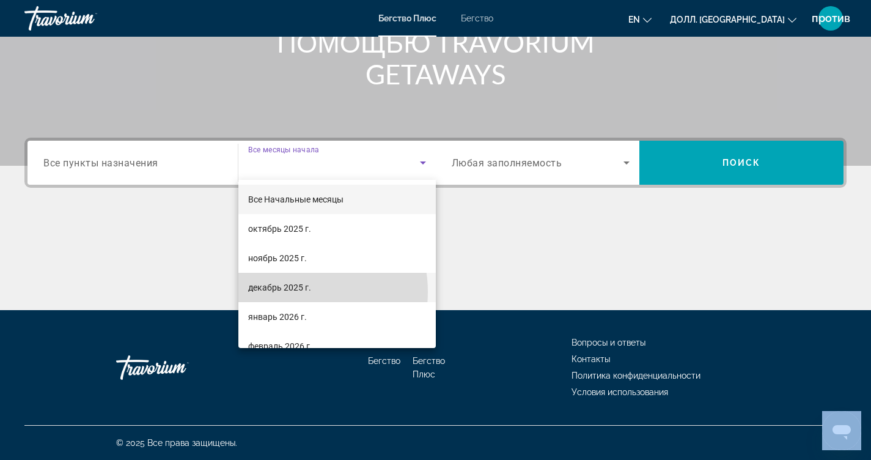
click at [298, 292] on span "декабрь 2025 г." at bounding box center [279, 287] width 63 height 15
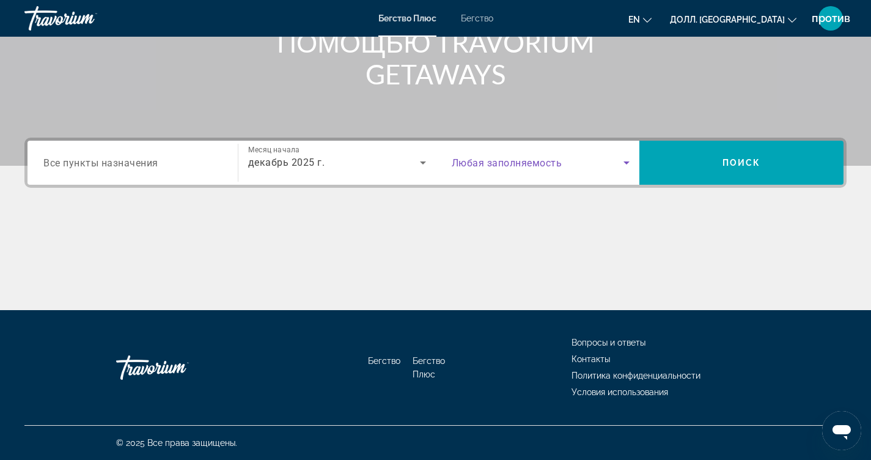
click at [628, 163] on icon "Виджет поиска" at bounding box center [626, 162] width 15 height 15
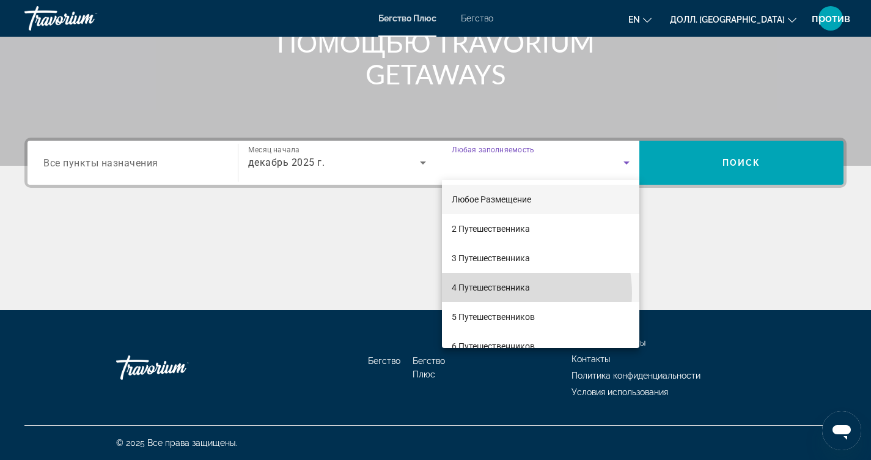
click at [505, 293] on span "4 Путешественника" at bounding box center [491, 287] width 78 height 15
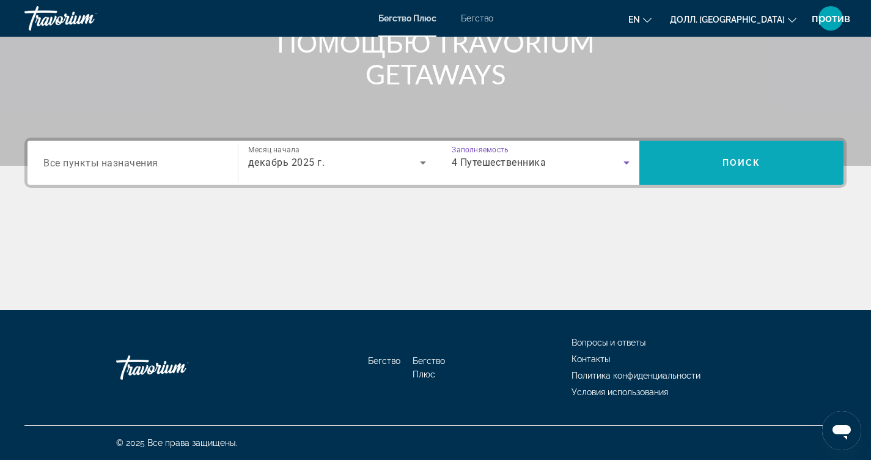
click at [756, 169] on span "Поиск" at bounding box center [741, 162] width 204 height 29
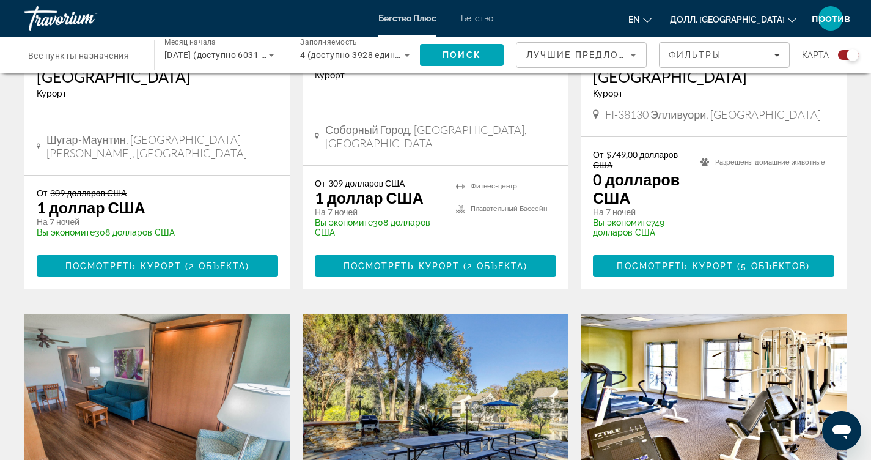
scroll to position [653, 0]
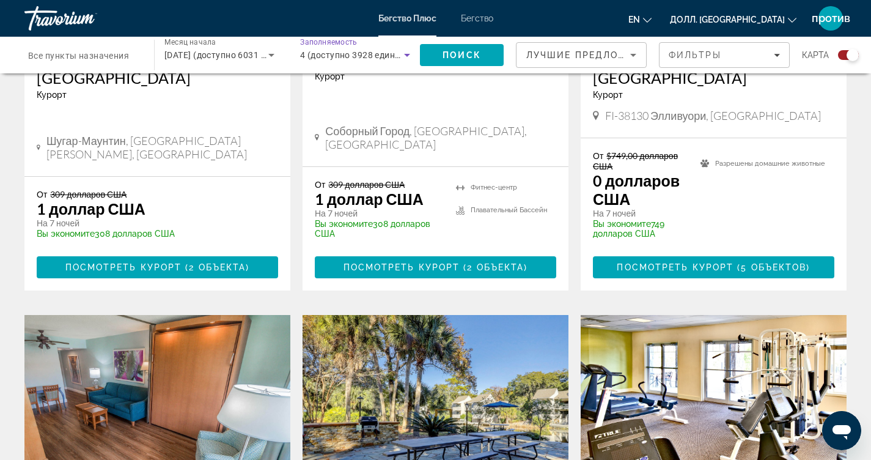
click at [408, 53] on icon "Виджет поиска" at bounding box center [407, 55] width 15 height 15
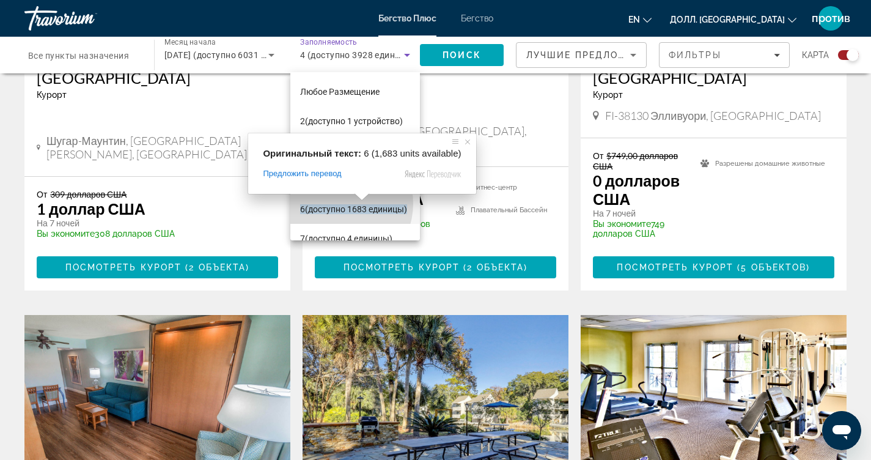
click at [336, 204] on ya-tr-span "(доступно 1683 единицы)" at bounding box center [356, 209] width 102 height 10
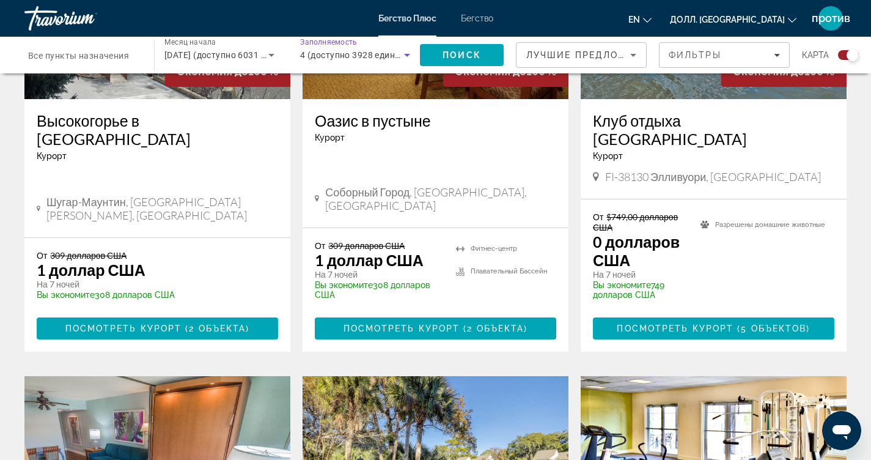
scroll to position [592, 0]
click at [477, 57] on span "Поиск" at bounding box center [461, 55] width 39 height 10
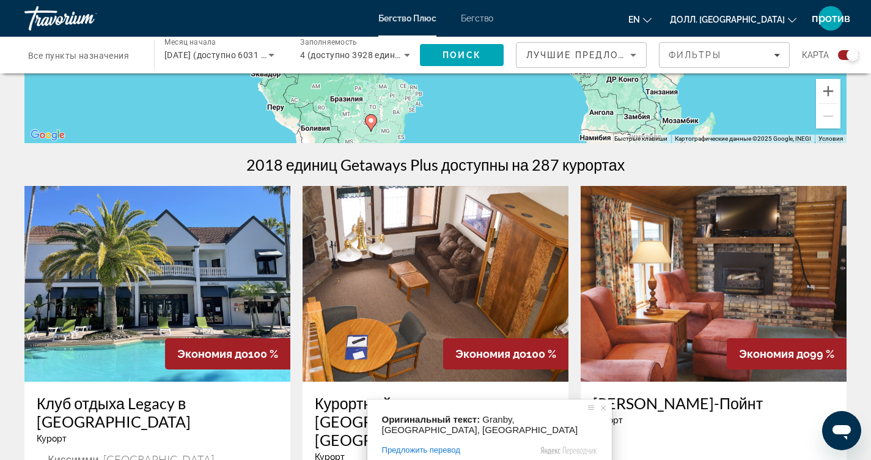
scroll to position [306, 0]
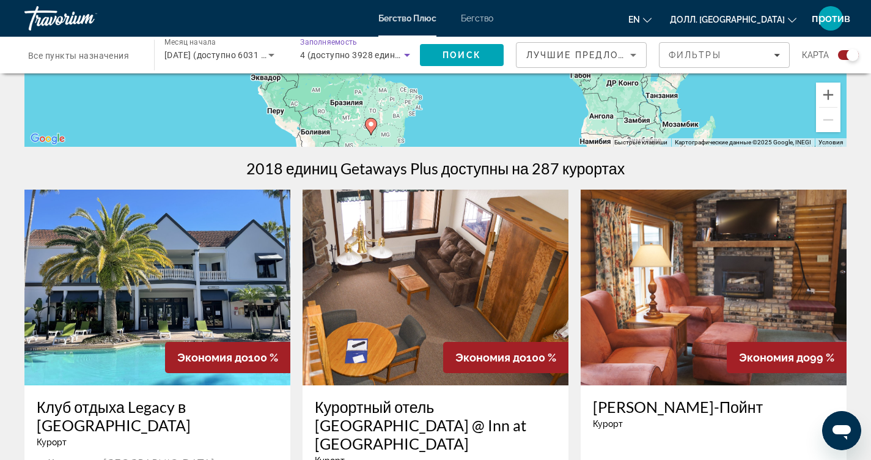
click at [407, 54] on icon "Виджет поиска" at bounding box center [407, 55] width 6 height 3
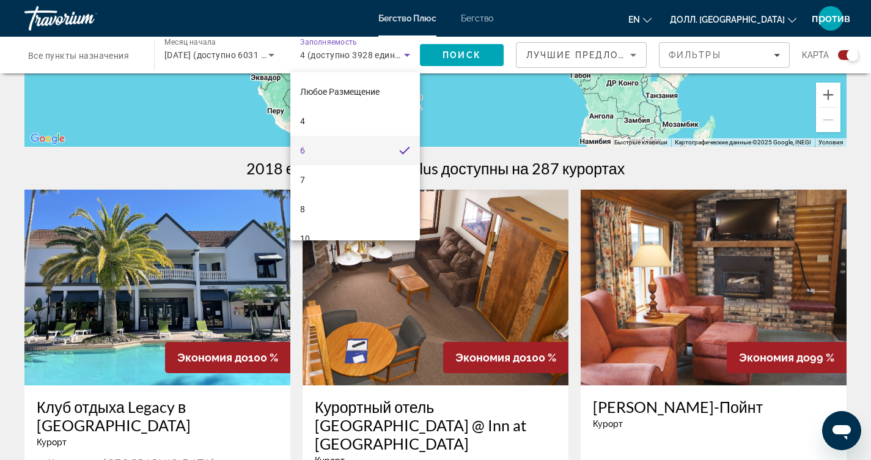
click at [330, 152] on mat-option "6" at bounding box center [355, 150] width 130 height 29
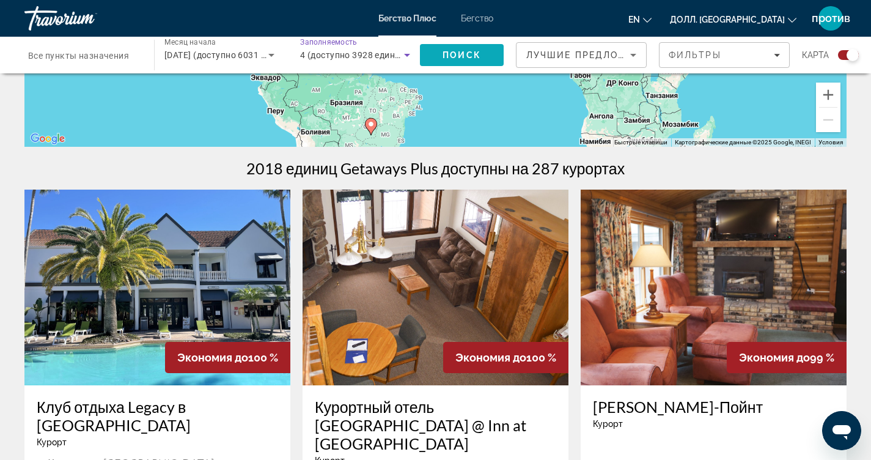
click at [469, 53] on span "Поиск" at bounding box center [461, 55] width 39 height 10
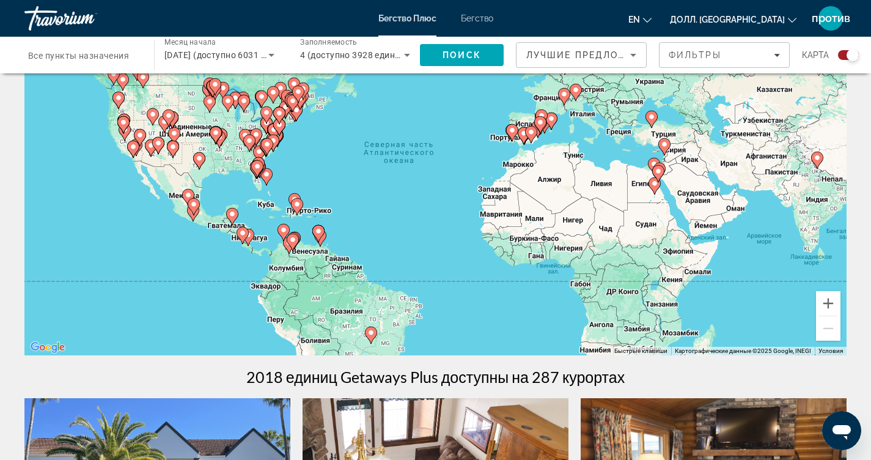
scroll to position [0, 0]
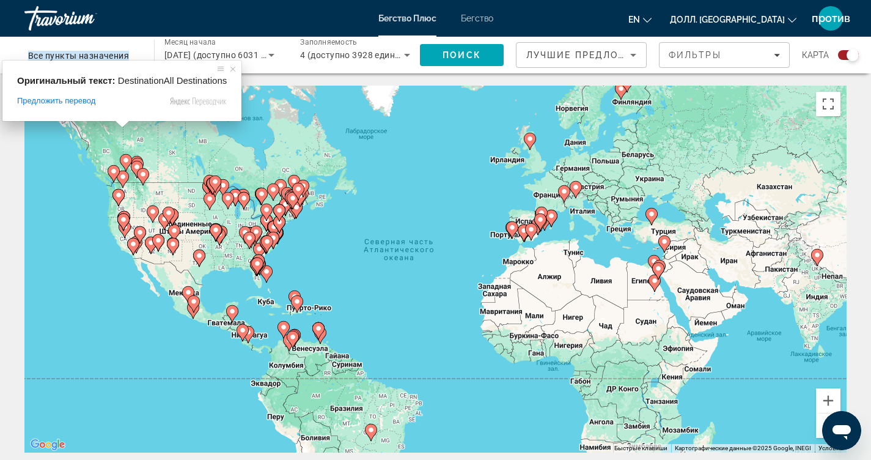
click at [117, 57] on ya-tr-span "Все пункты назначения" at bounding box center [78, 56] width 101 height 10
click at [117, 57] on input "Пункт назначения Все пункты назначения" at bounding box center [83, 55] width 110 height 15
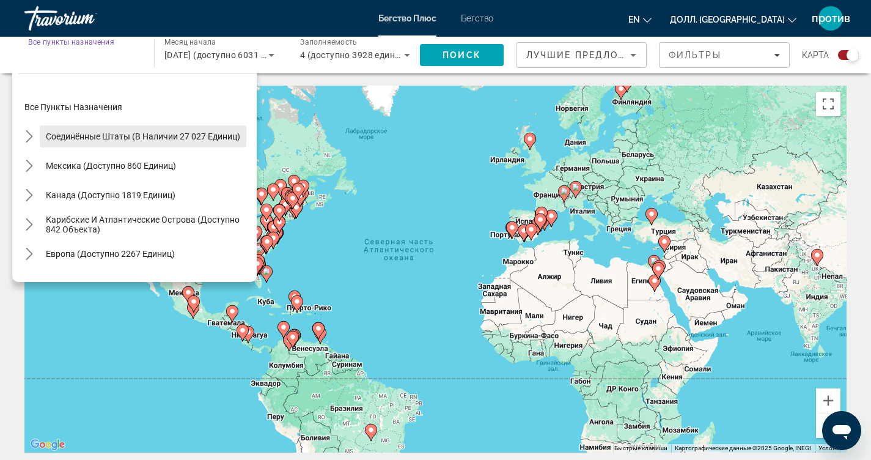
click at [139, 136] on span "Соединённые Штаты (в наличии 27 027 единиц)" at bounding box center [143, 136] width 194 height 10
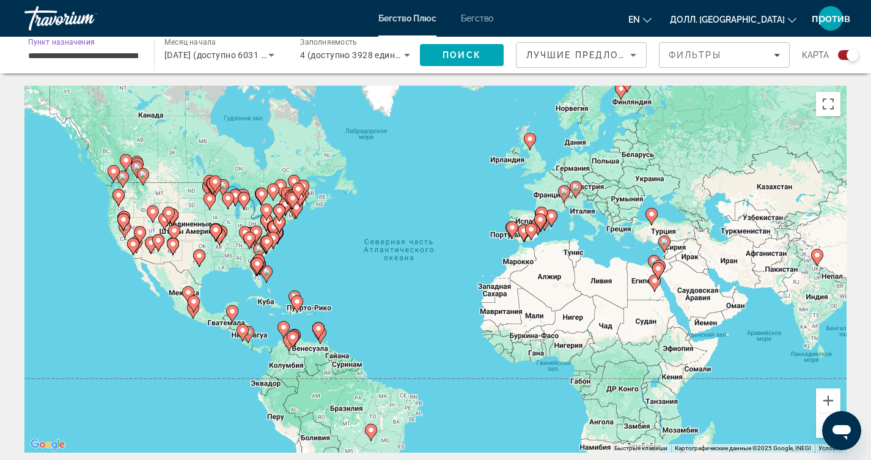
click at [73, 55] on input "**********" at bounding box center [83, 55] width 110 height 15
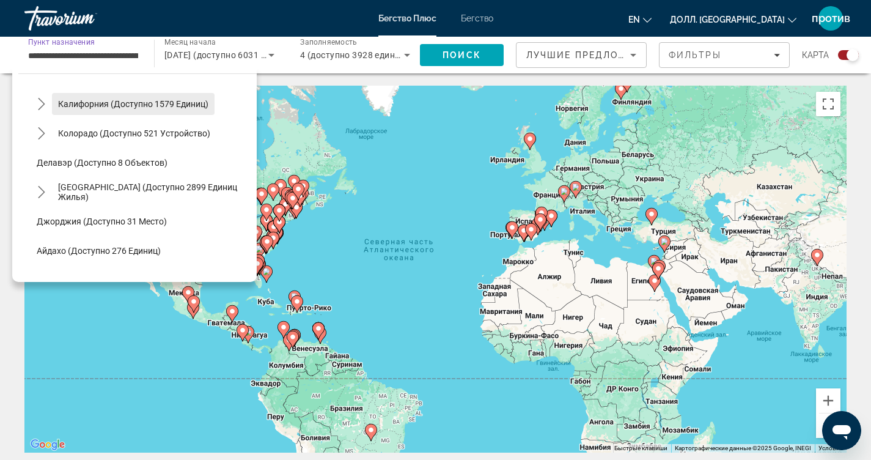
scroll to position [122, 0]
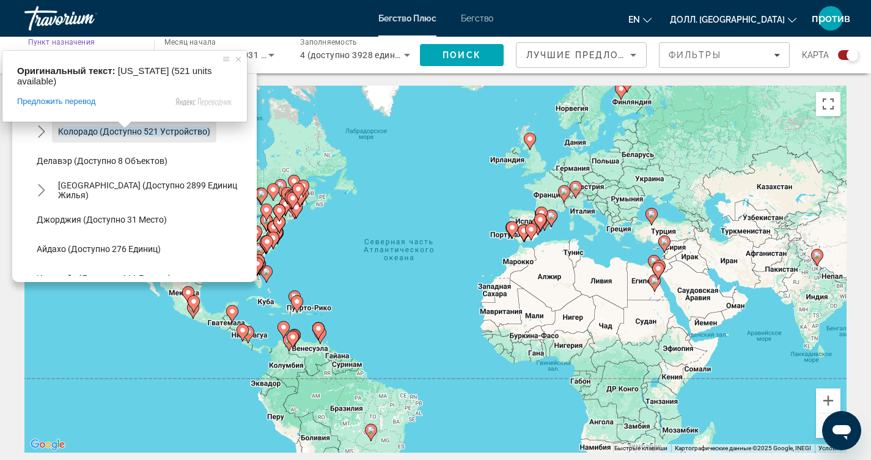
click at [121, 128] on span at bounding box center [125, 124] width 16 height 7
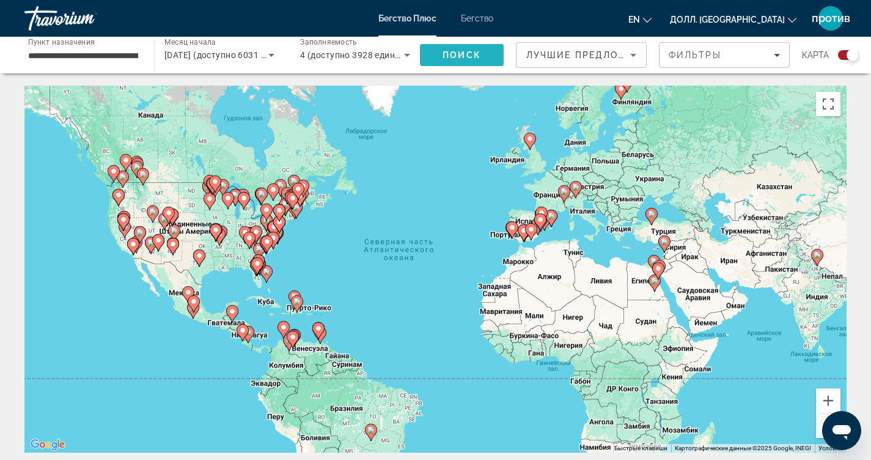
click at [471, 50] on span "Поиск" at bounding box center [461, 55] width 39 height 10
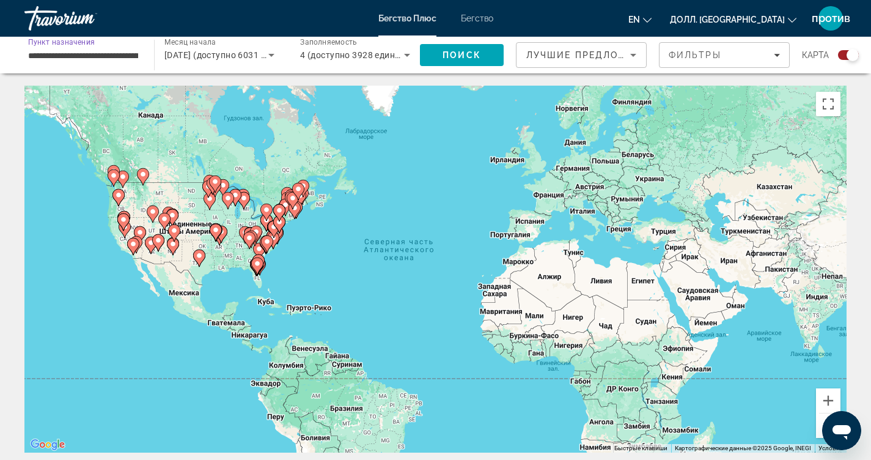
click at [137, 55] on input "**********" at bounding box center [83, 55] width 110 height 15
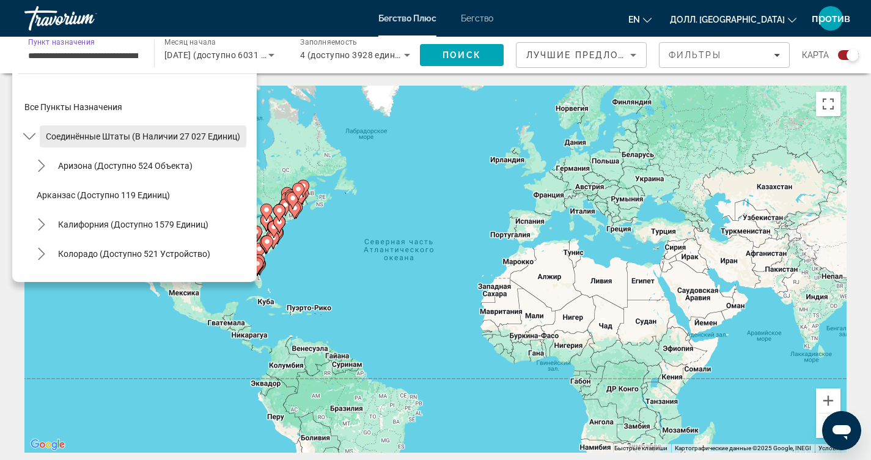
scroll to position [61, 0]
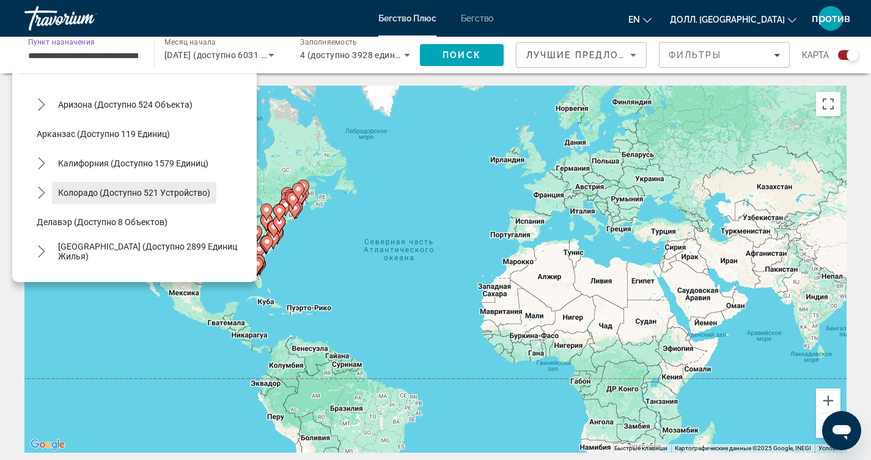
click at [152, 199] on span "Выберите пункт назначения: Колорадо (доступно 521 место)" at bounding box center [134, 192] width 164 height 29
type input "**********"
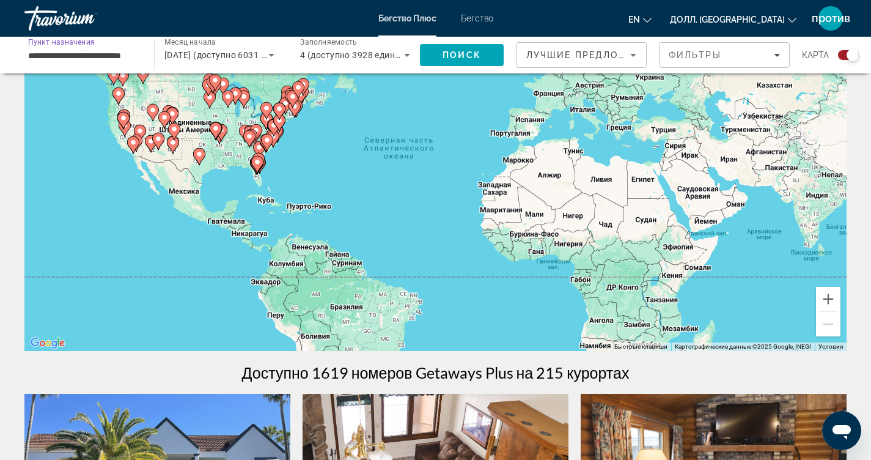
scroll to position [0, 0]
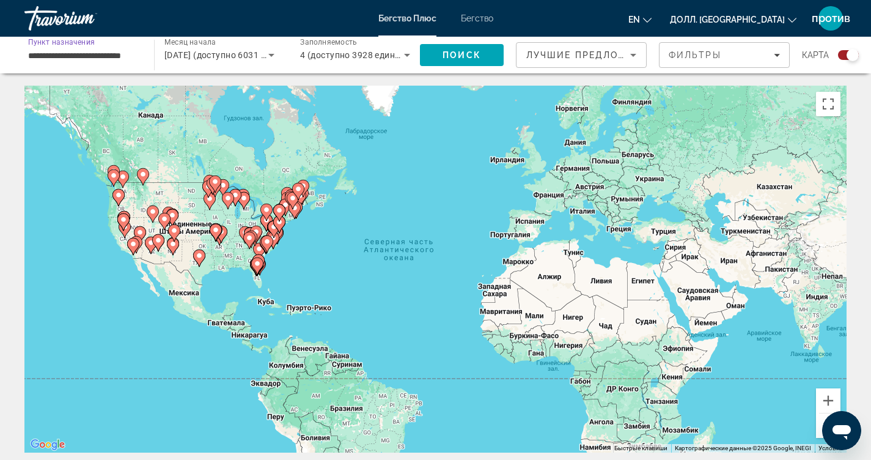
click at [132, 51] on input "**********" at bounding box center [83, 55] width 110 height 15
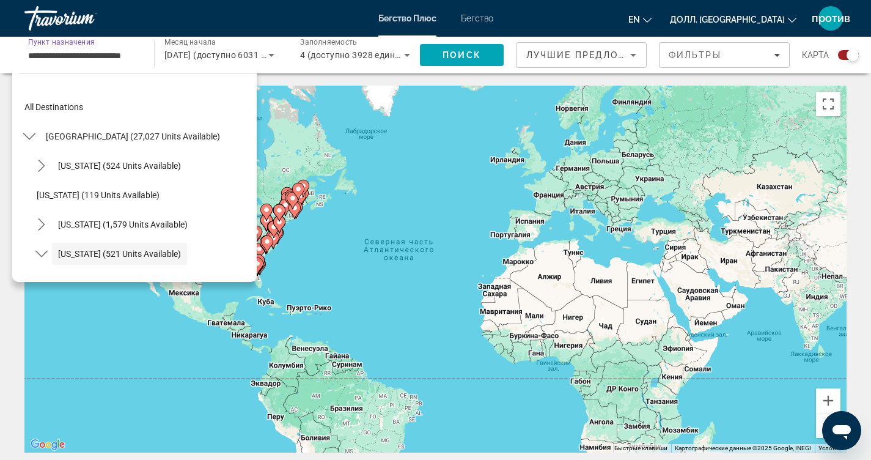
scroll to position [73, 0]
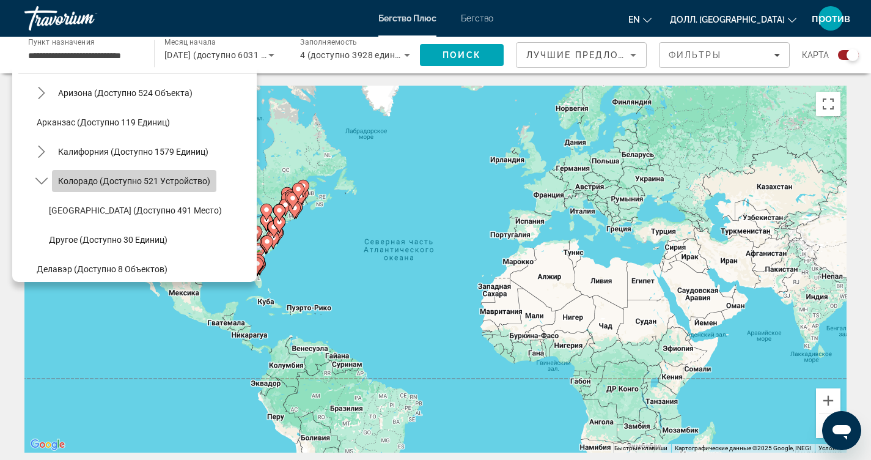
click at [197, 188] on span "Выберите пункт назначения: Колорадо (доступно 521 место)" at bounding box center [134, 180] width 164 height 29
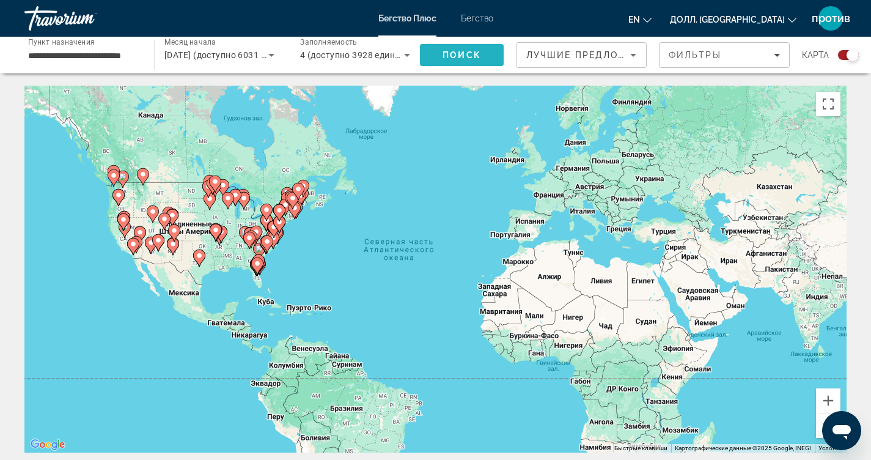
click at [461, 57] on span "Поиск" at bounding box center [461, 55] width 39 height 10
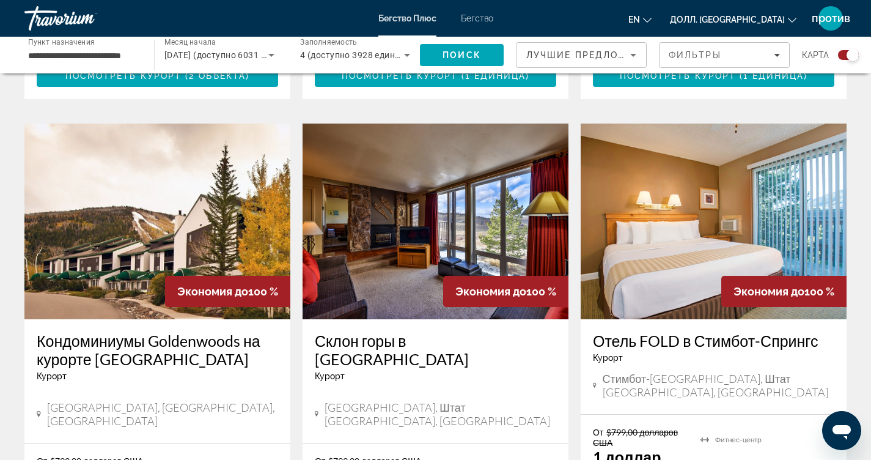
scroll to position [917, 0]
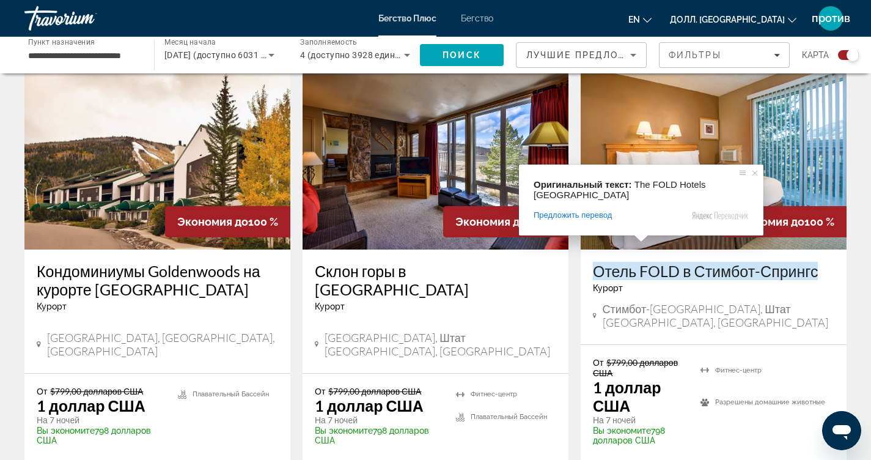
click at [669, 262] on ya-tr-span "Отель FOLD в Стимбот-Спрингс" at bounding box center [705, 271] width 225 height 18
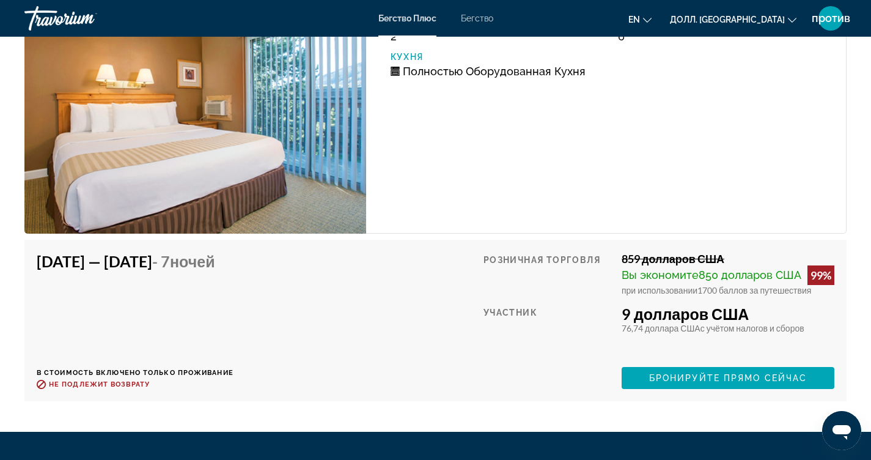
scroll to position [2499, 0]
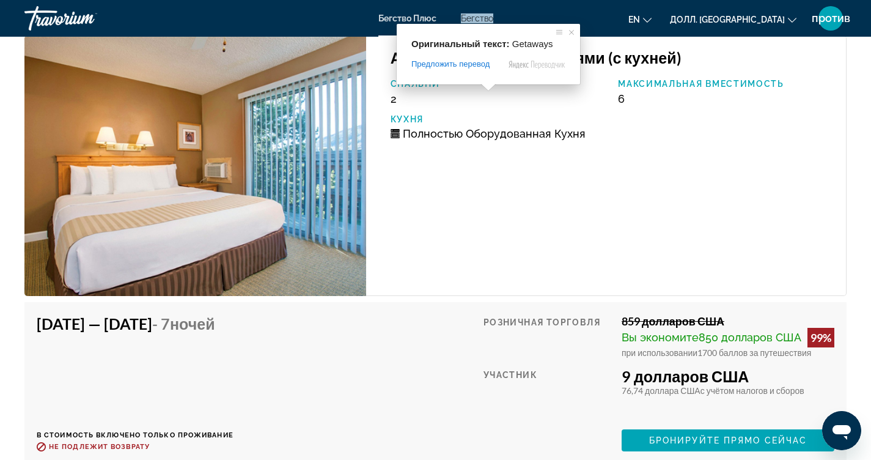
click at [484, 18] on ya-tr-span "Бегство" at bounding box center [477, 18] width 32 height 10
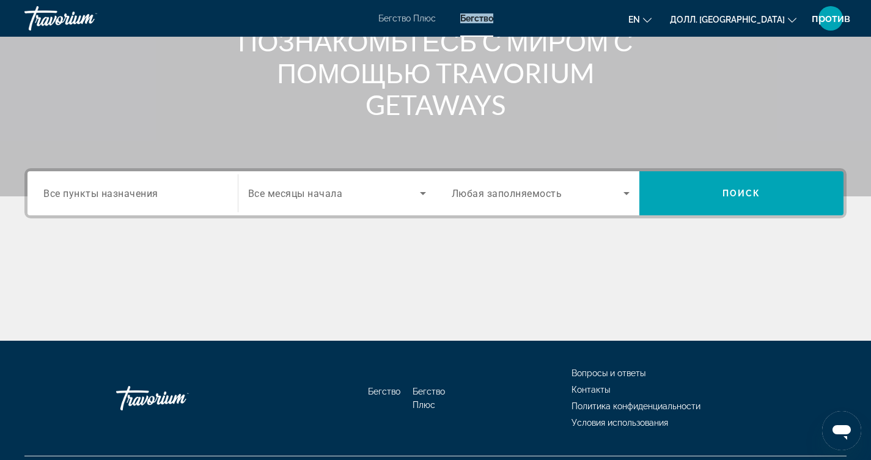
scroll to position [183, 0]
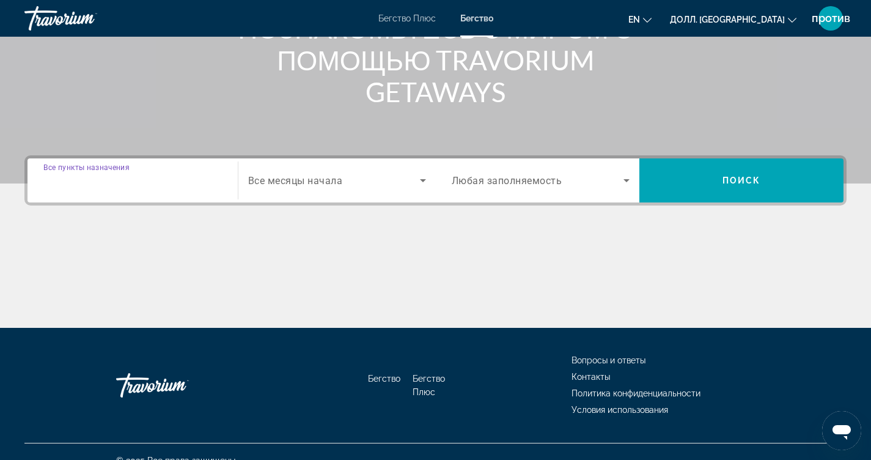
click at [174, 178] on input "Пункт назначения Все пункты назначения" at bounding box center [132, 181] width 178 height 15
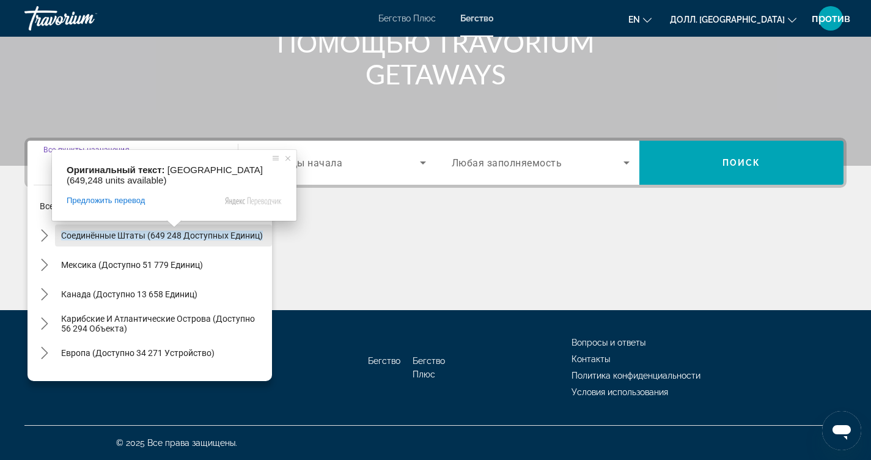
click at [166, 232] on ya-tr-span "Соединённые Штаты (649 248 доступных единиц)" at bounding box center [162, 235] width 202 height 10
type input "**********"
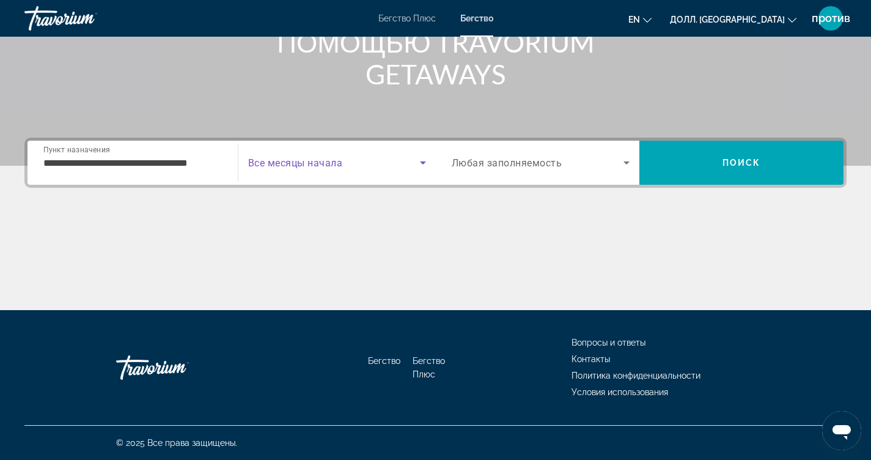
click at [424, 164] on icon "Виджет поиска" at bounding box center [423, 162] width 15 height 15
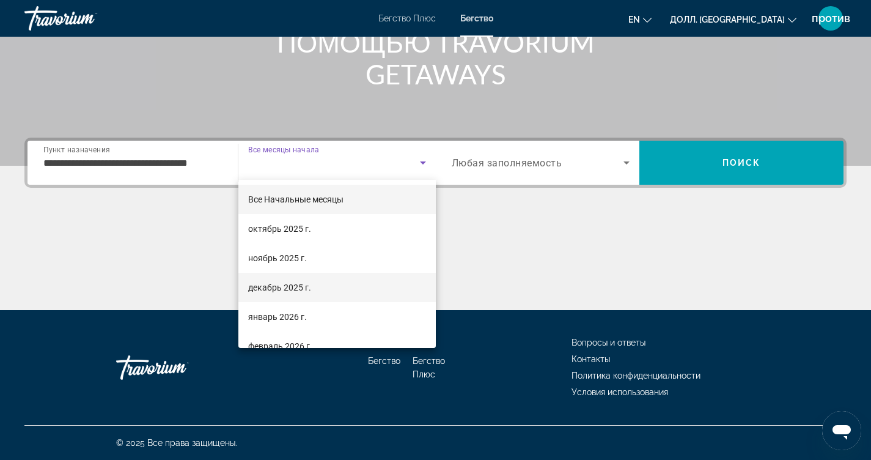
click at [336, 291] on mat-option "декабрь 2025 г." at bounding box center [336, 287] width 197 height 29
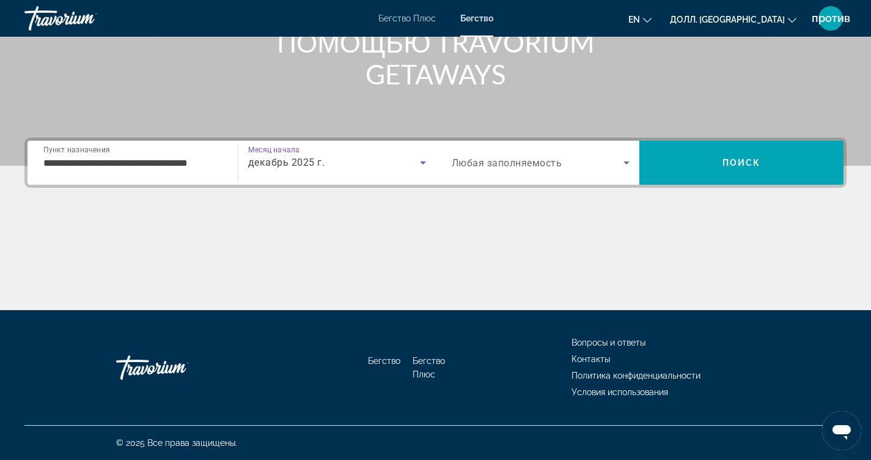
click at [627, 164] on icon "Виджет поиска" at bounding box center [626, 162] width 15 height 15
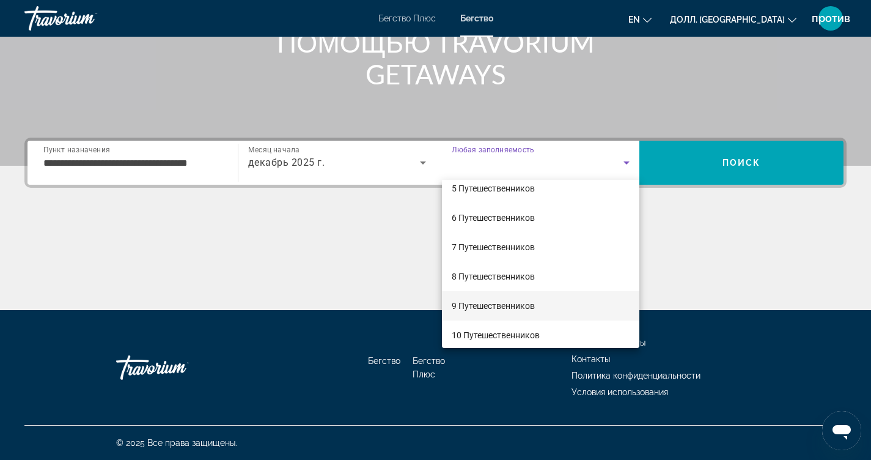
scroll to position [135, 0]
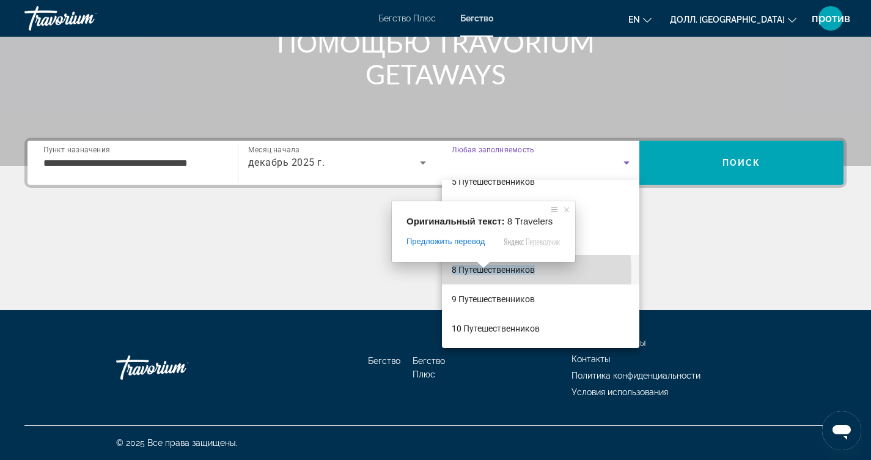
click at [480, 273] on ya-tr-span "8 Путешественников" at bounding box center [493, 270] width 83 height 10
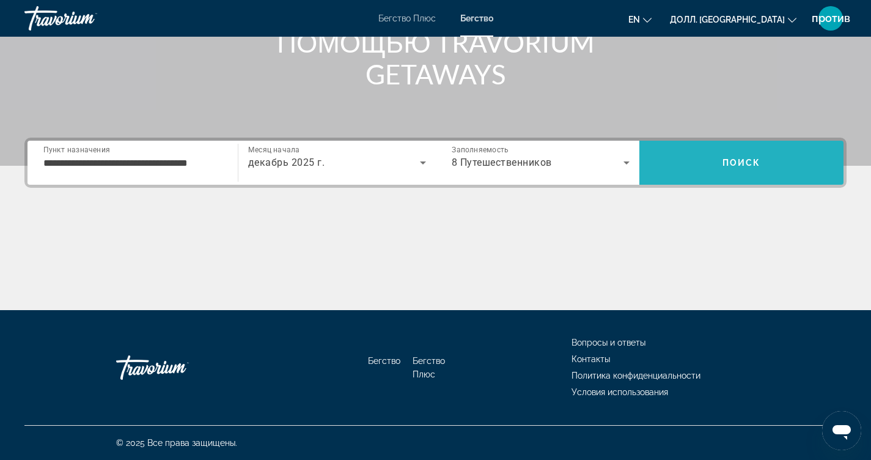
click at [732, 167] on span "Поиск" at bounding box center [741, 163] width 39 height 10
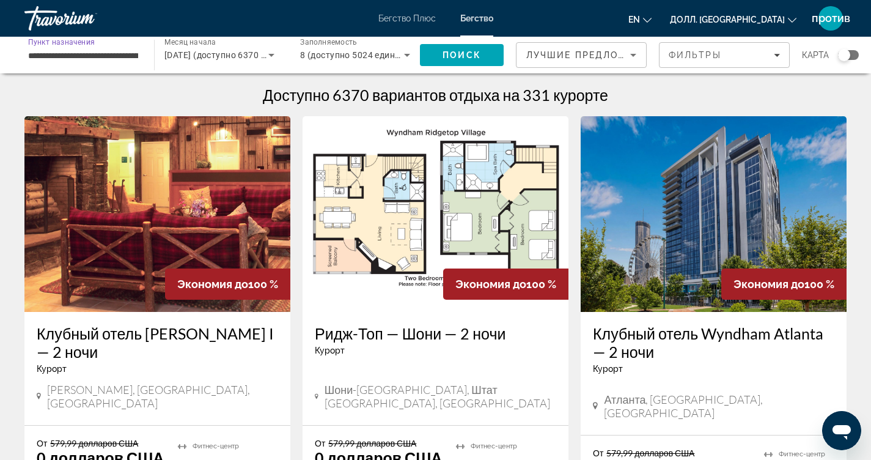
click at [124, 59] on input "**********" at bounding box center [83, 55] width 110 height 15
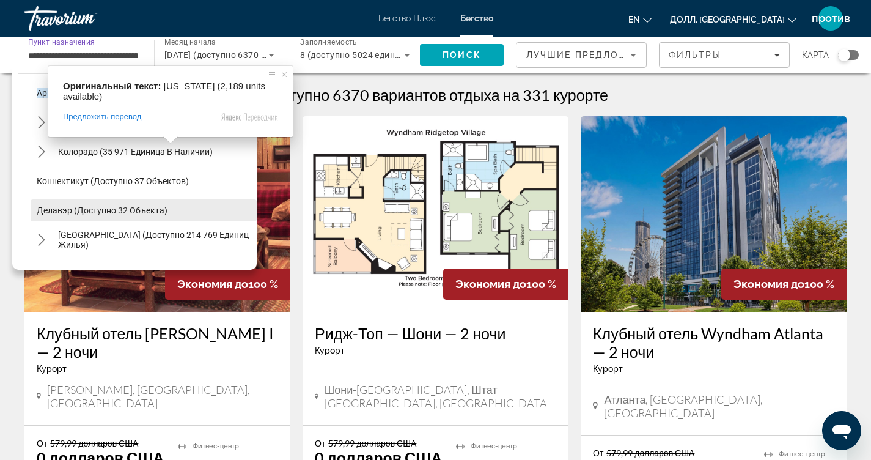
scroll to position [61, 0]
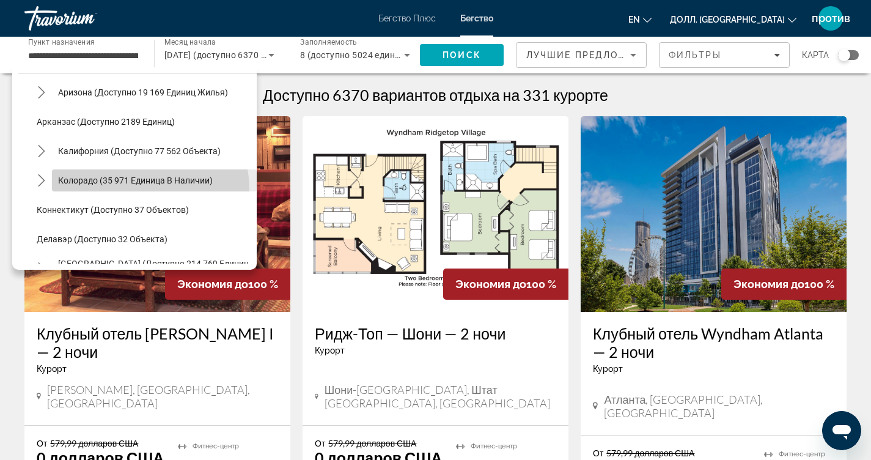
click at [147, 188] on span "Выберите пункт назначения: Колорадо (доступно 35 971 место)" at bounding box center [154, 180] width 205 height 29
type input "**********"
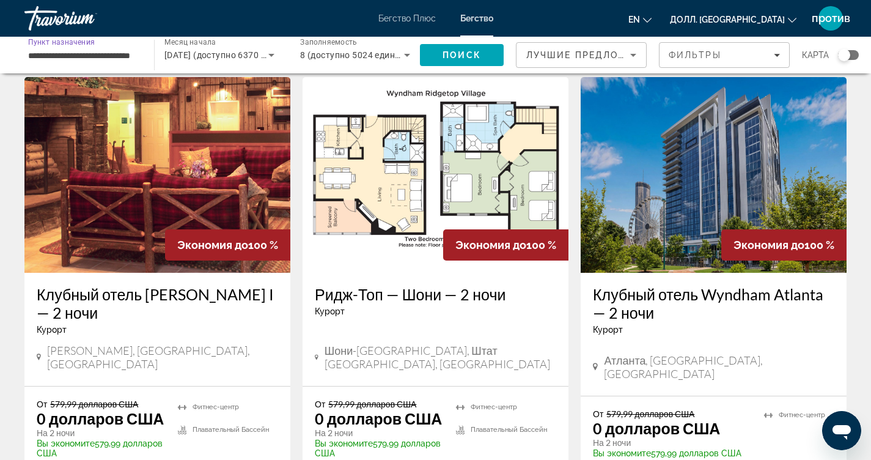
scroll to position [0, 0]
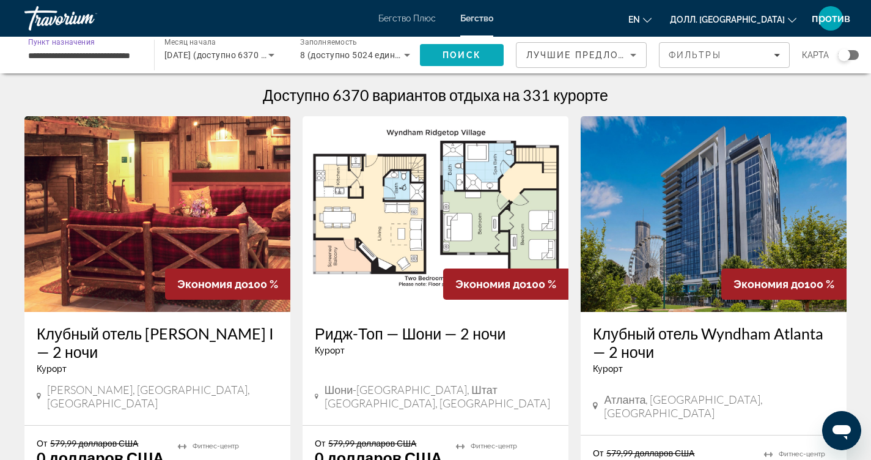
click at [468, 56] on span "Поиск" at bounding box center [461, 55] width 39 height 10
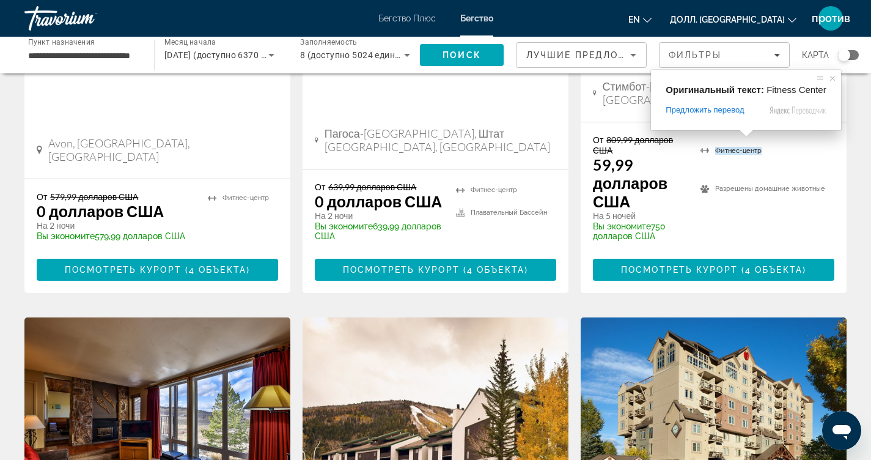
scroll to position [306, 0]
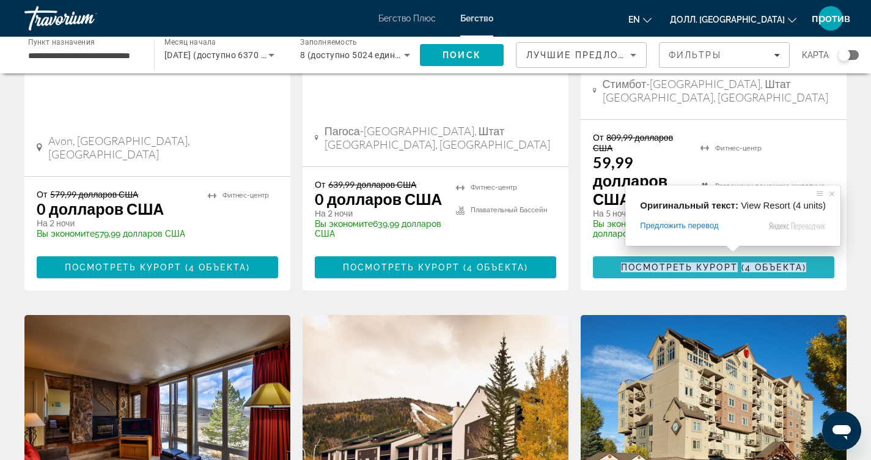
click at [721, 259] on button "Посмотреть курорт ( 4 объекта )" at bounding box center [713, 267] width 241 height 22
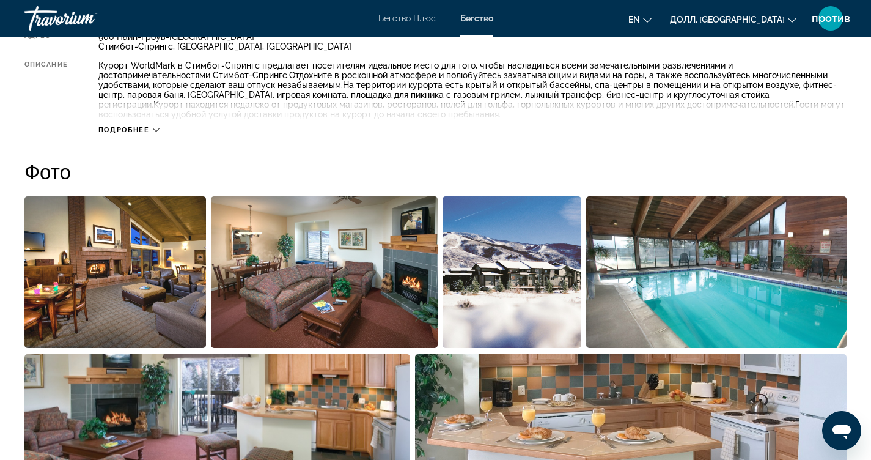
scroll to position [489, 0]
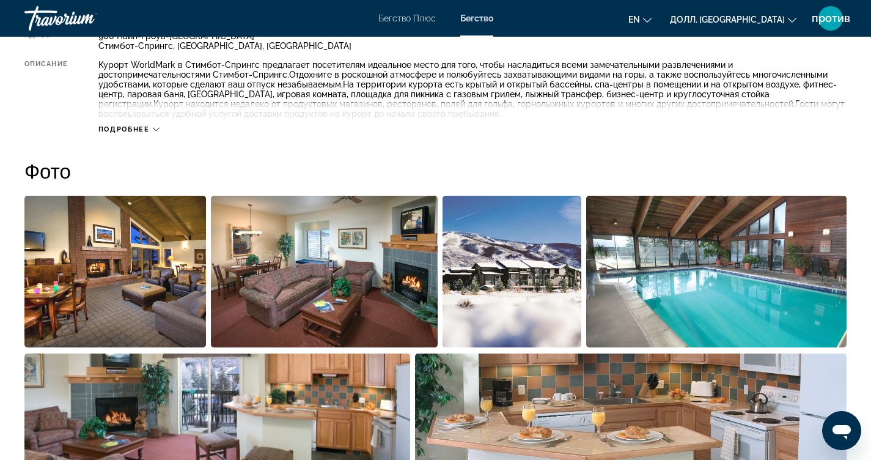
click at [148, 260] on img "Откройте слайдер с полноэкранными изображениями" at bounding box center [115, 272] width 182 height 152
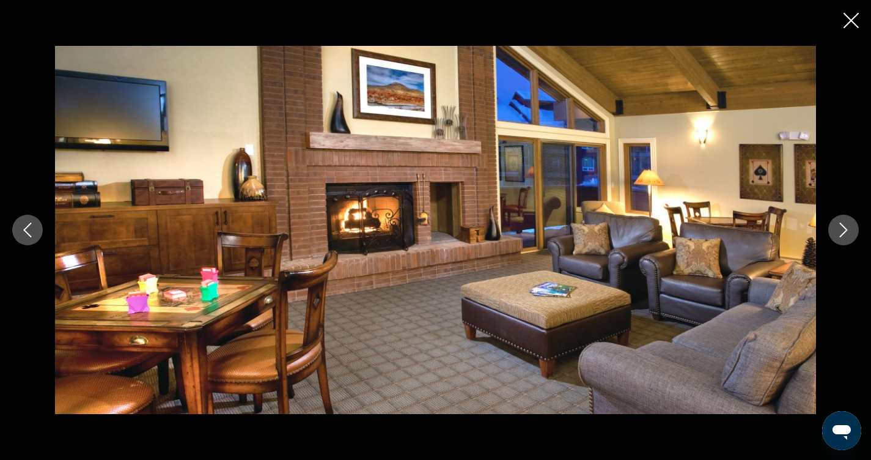
click at [839, 233] on icon "Следующее изображение" at bounding box center [843, 229] width 15 height 15
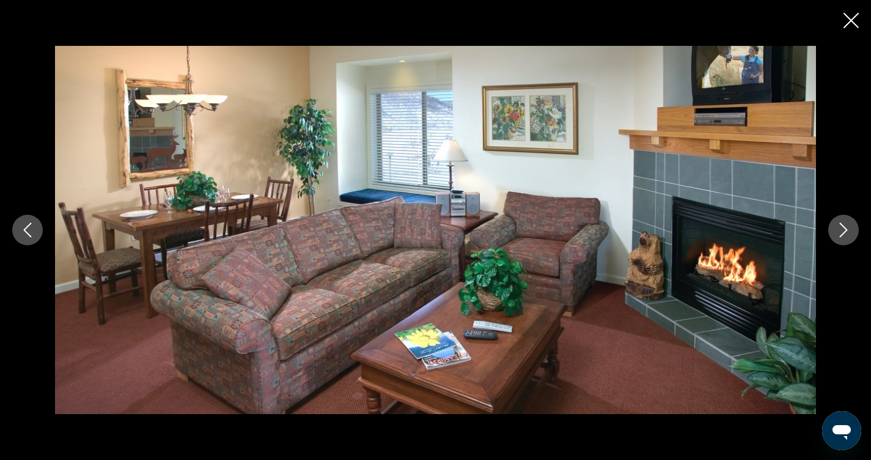
click at [838, 233] on icon "Следующее изображение" at bounding box center [843, 229] width 15 height 15
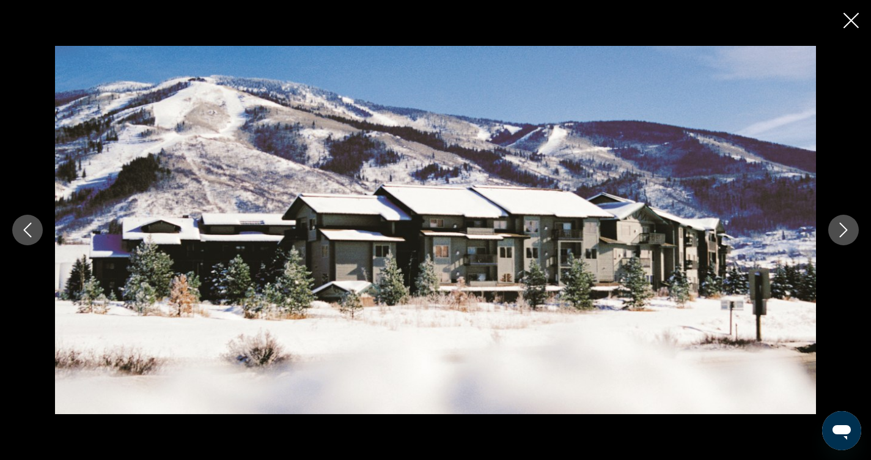
click at [838, 233] on icon "Следующее изображение" at bounding box center [843, 229] width 15 height 15
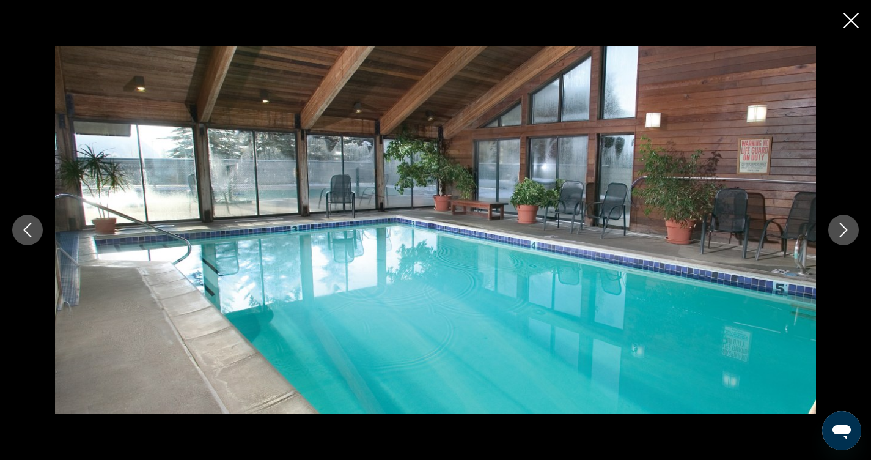
click at [838, 233] on icon "Следующее изображение" at bounding box center [843, 229] width 15 height 15
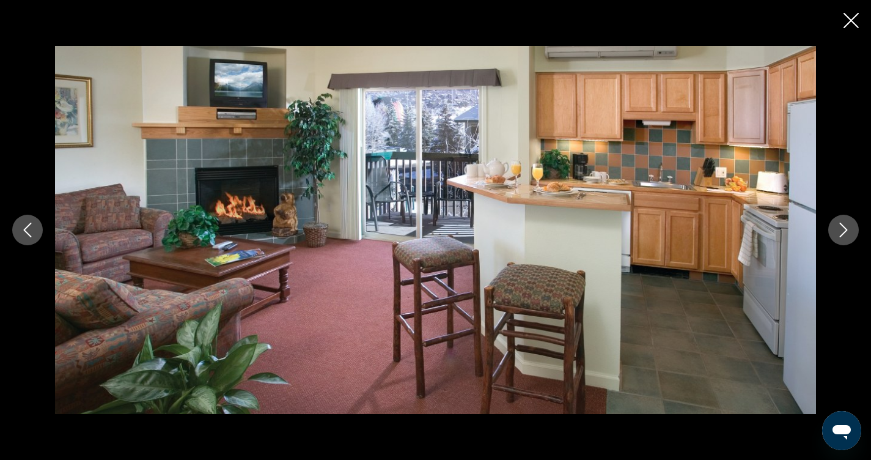
click at [838, 233] on icon "Следующее изображение" at bounding box center [843, 229] width 15 height 15
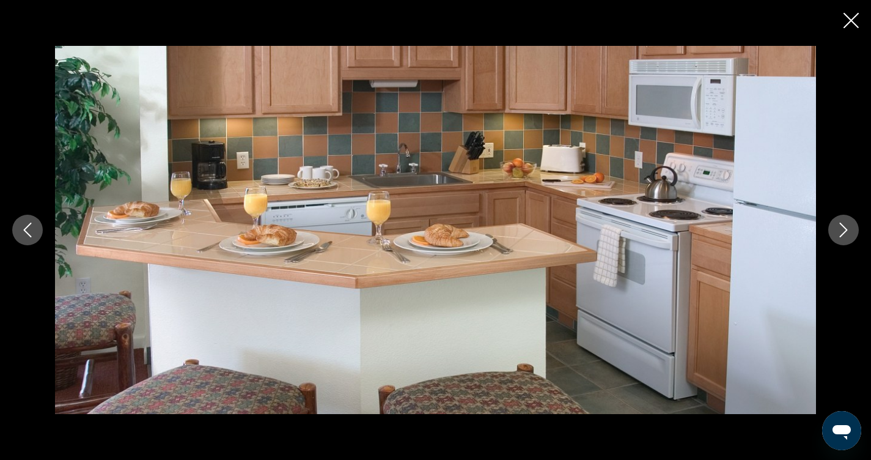
click at [838, 233] on icon "Следующее изображение" at bounding box center [843, 229] width 15 height 15
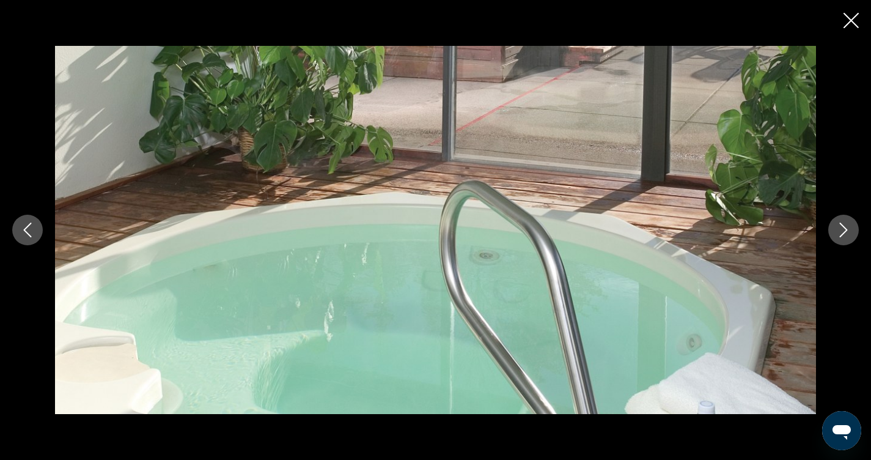
click at [838, 233] on icon "Следующее изображение" at bounding box center [843, 229] width 15 height 15
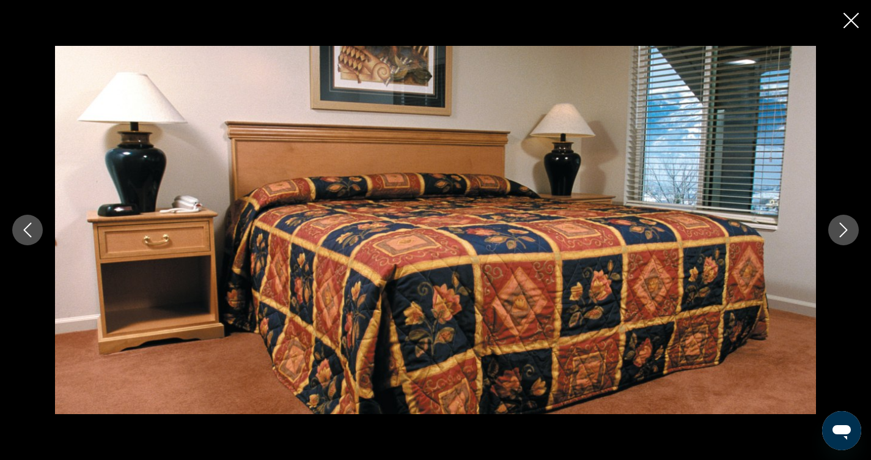
click at [838, 233] on icon "Следующее изображение" at bounding box center [843, 229] width 15 height 15
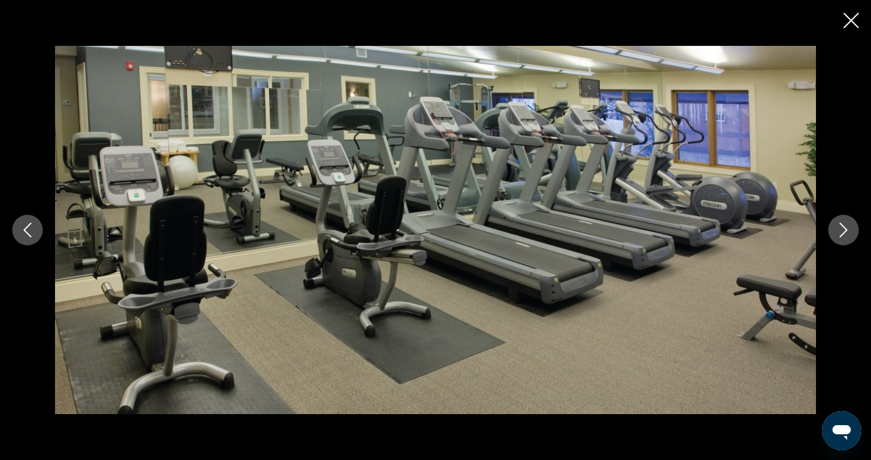
click at [839, 233] on icon "Следующее изображение" at bounding box center [843, 229] width 15 height 15
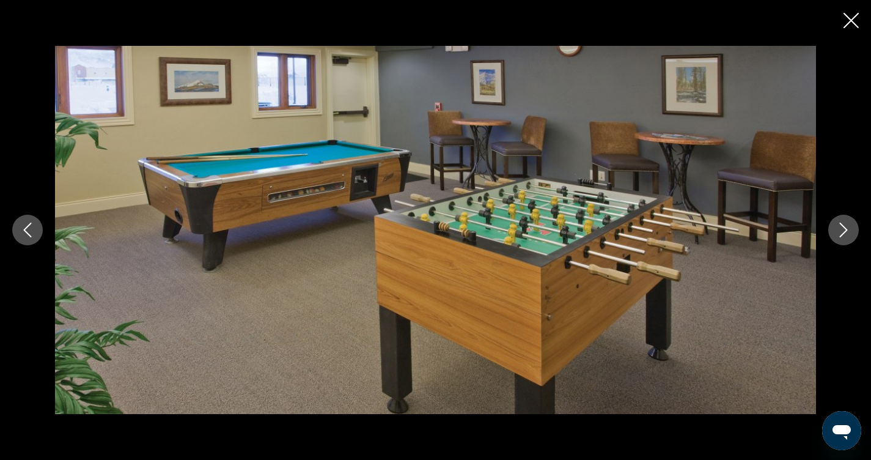
click at [839, 233] on icon "Следующее изображение" at bounding box center [843, 229] width 15 height 15
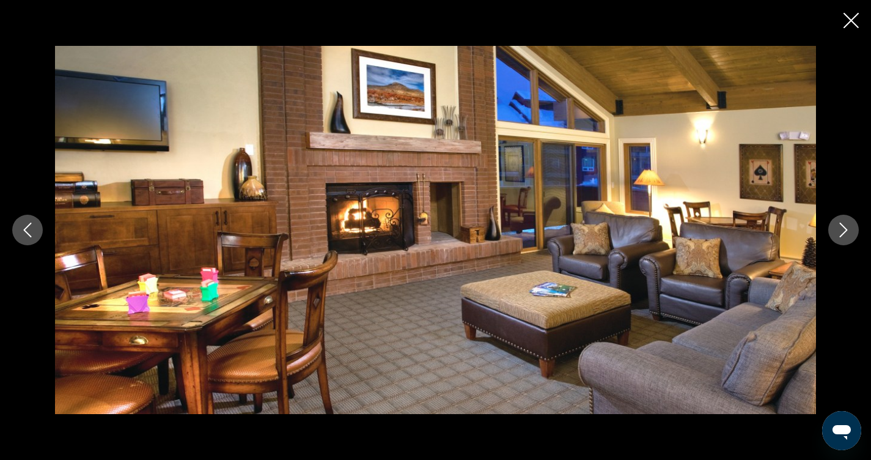
click at [839, 233] on icon "Следующее изображение" at bounding box center [843, 229] width 15 height 15
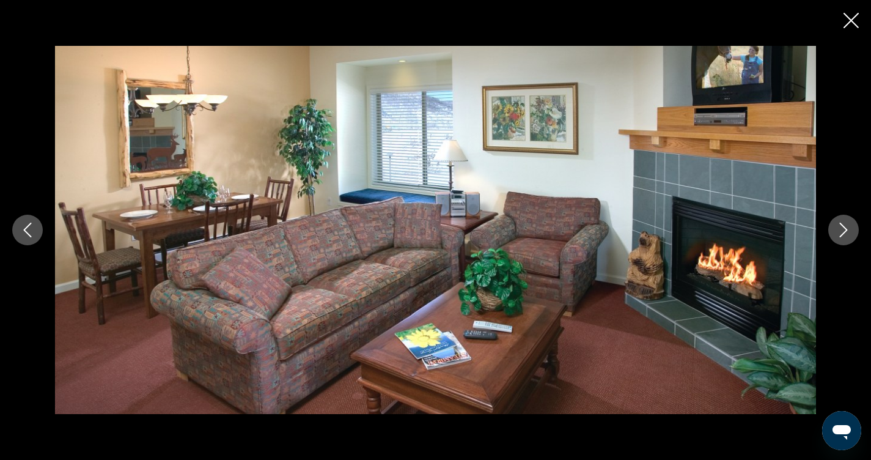
click at [839, 233] on icon "Следующее изображение" at bounding box center [843, 229] width 15 height 15
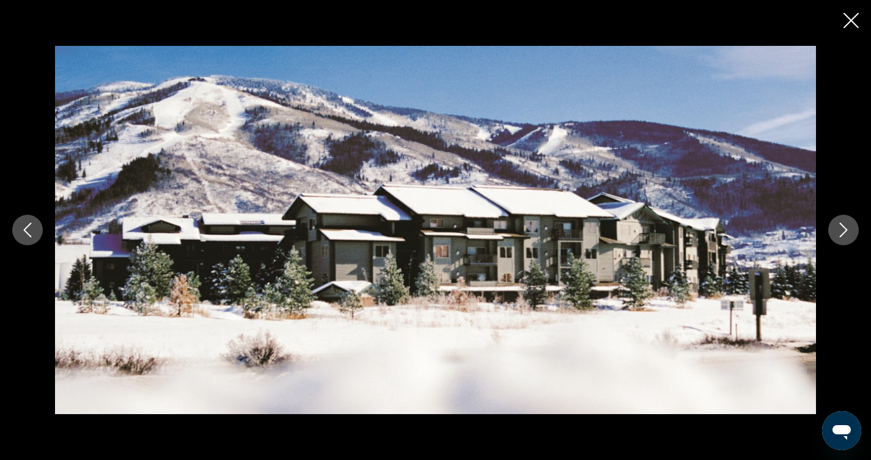
click at [839, 233] on icon "Следующее изображение" at bounding box center [843, 229] width 15 height 15
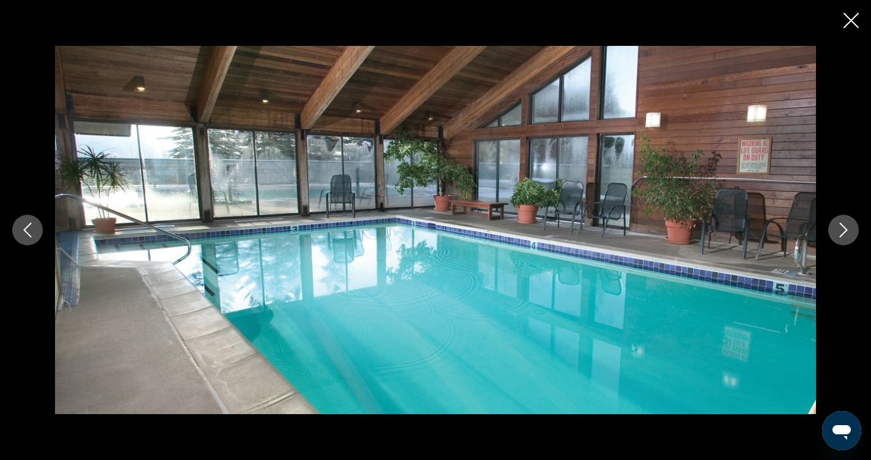
click at [839, 232] on icon "Следующее изображение" at bounding box center [843, 229] width 15 height 15
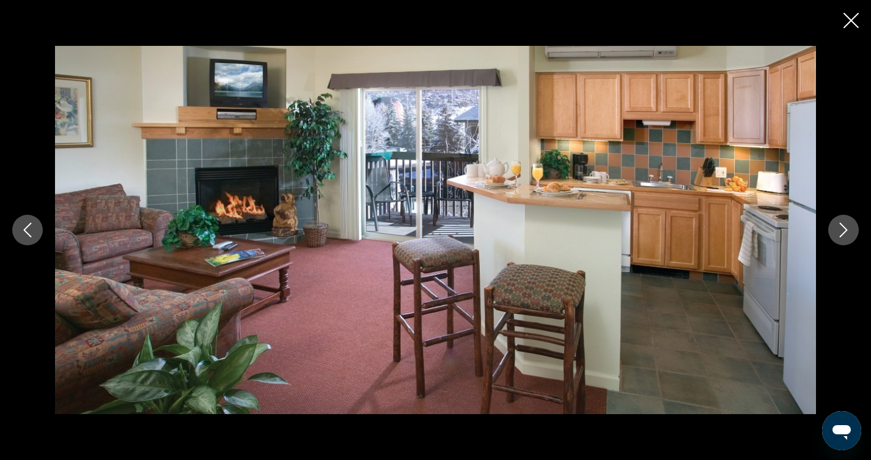
click at [839, 232] on icon "Следующее изображение" at bounding box center [843, 229] width 15 height 15
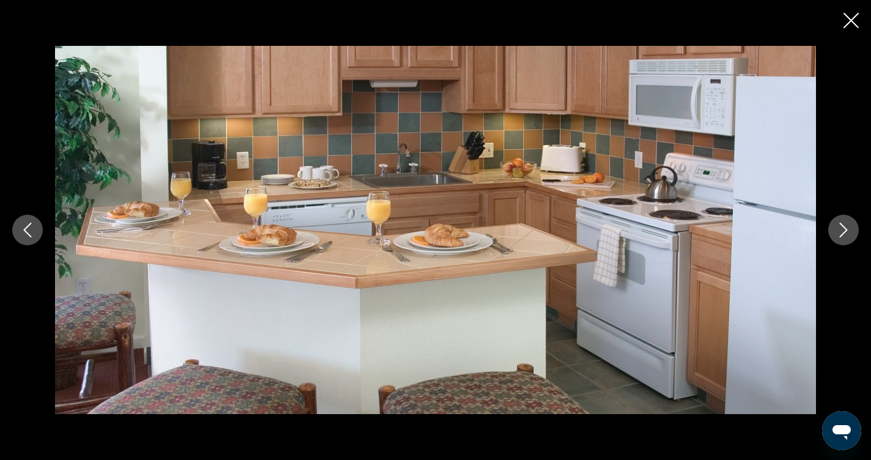
click at [839, 232] on icon "Следующее изображение" at bounding box center [843, 229] width 15 height 15
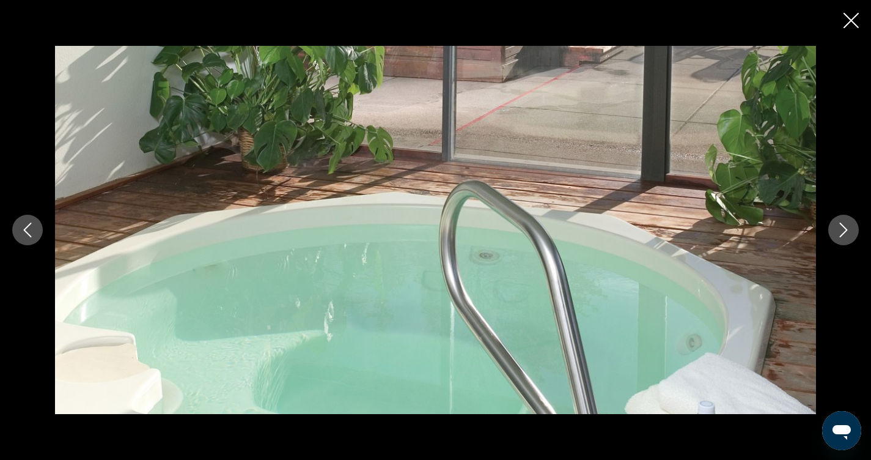
scroll to position [183, 0]
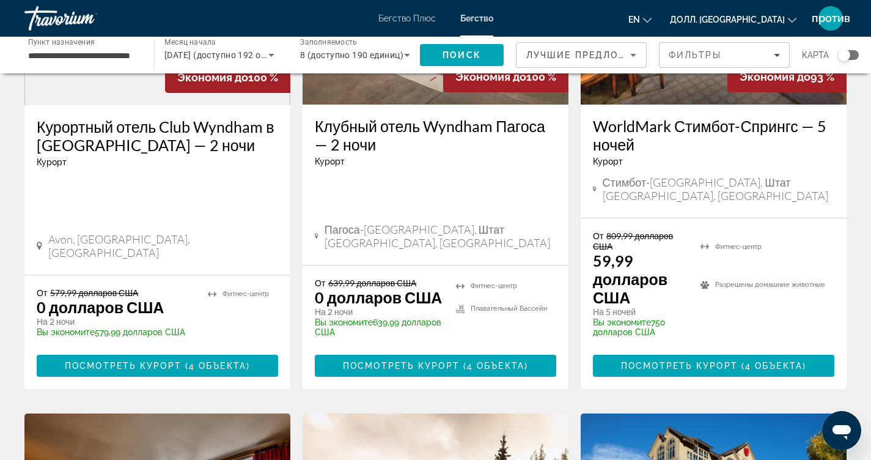
scroll to position [183, 0]
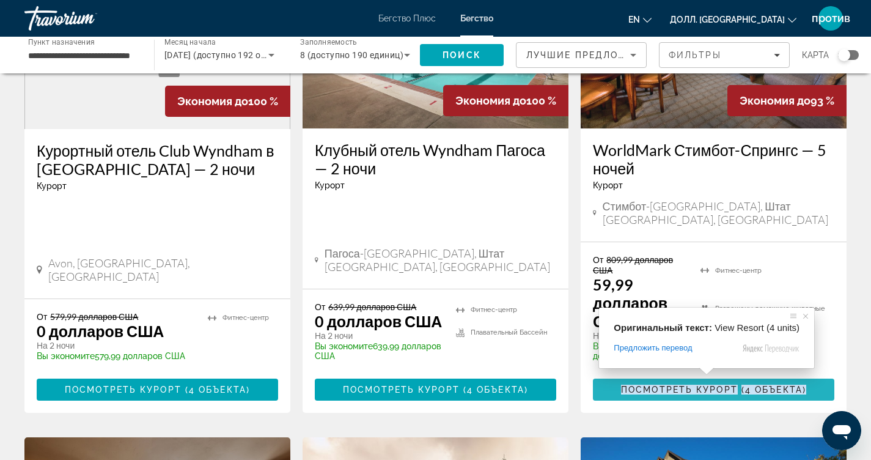
click at [707, 384] on ya-tr-span "Посмотреть курорт" at bounding box center [679, 389] width 117 height 10
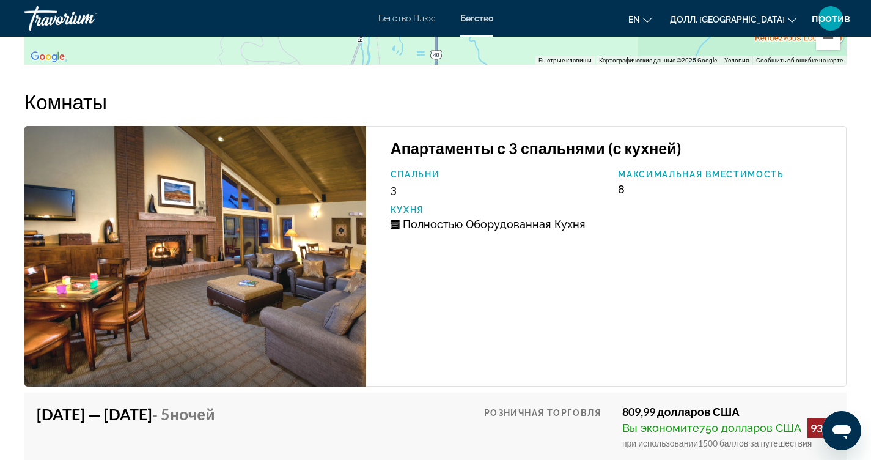
scroll to position [1997, 0]
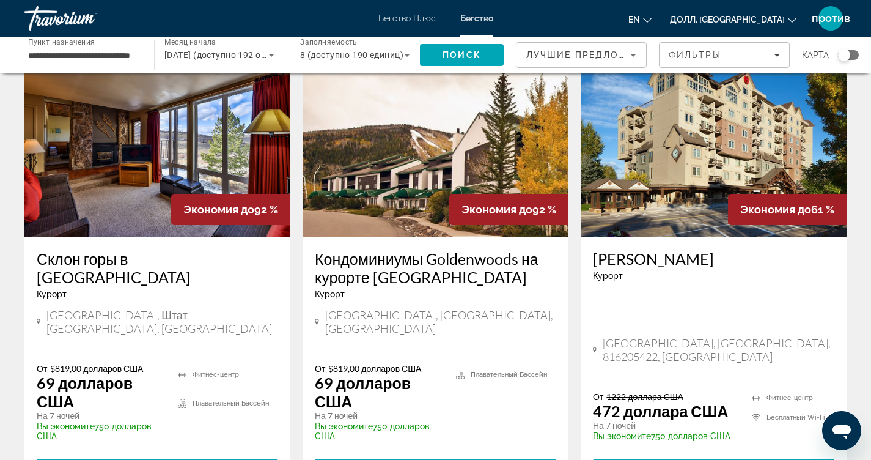
scroll to position [611, 0]
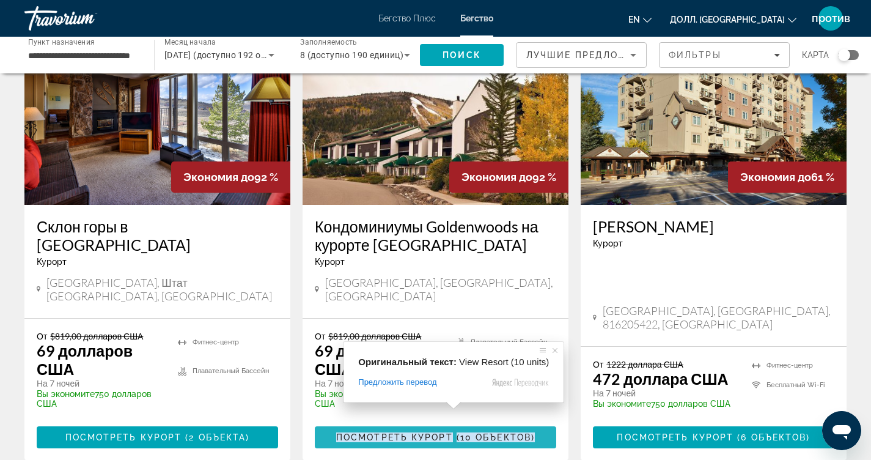
click at [429, 432] on ya-tr-span "Посмотреть курорт" at bounding box center [394, 437] width 117 height 10
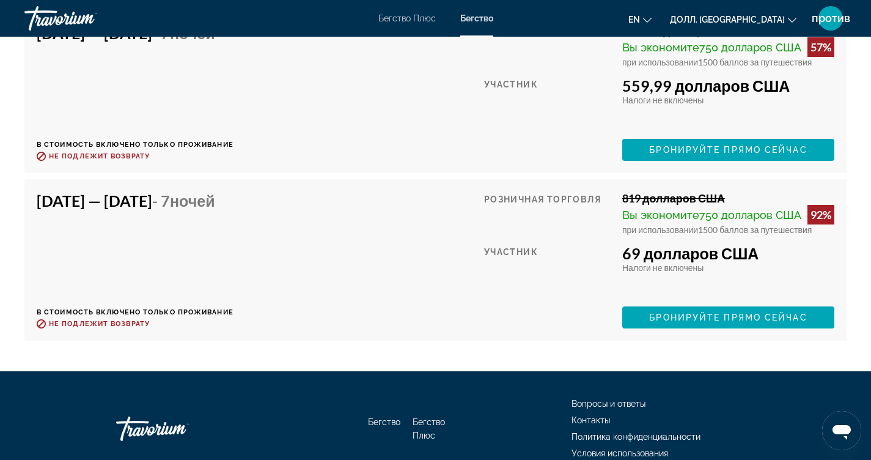
scroll to position [2532, 0]
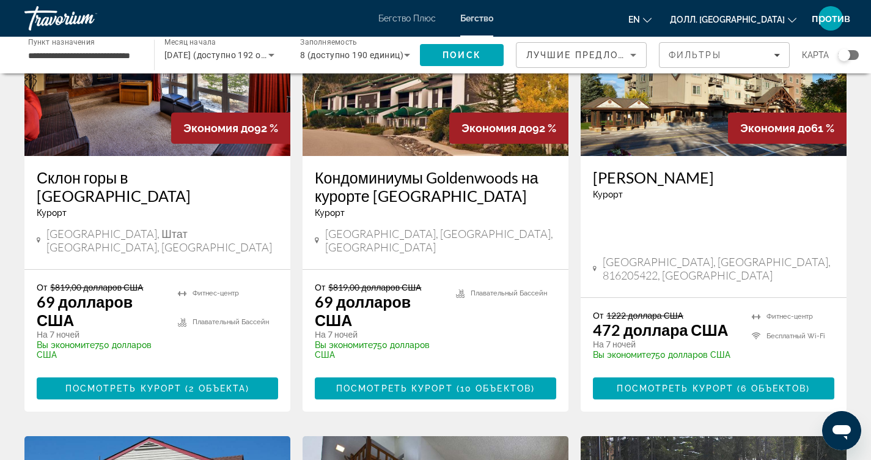
scroll to position [672, 0]
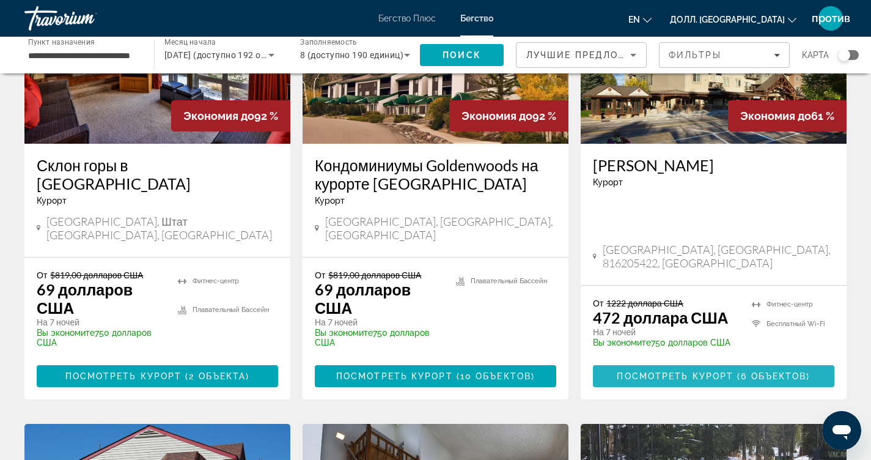
click at [676, 361] on span "Основное содержание" at bounding box center [713, 375] width 241 height 29
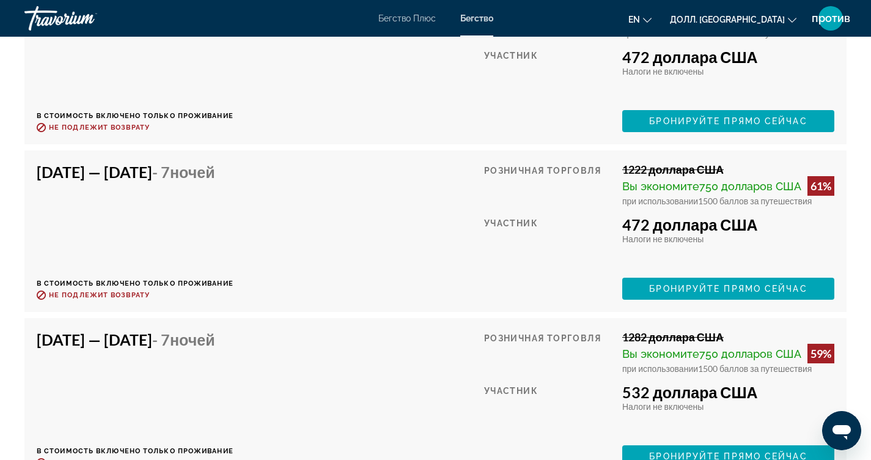
scroll to position [2547, 0]
